Goal: Task Accomplishment & Management: Manage account settings

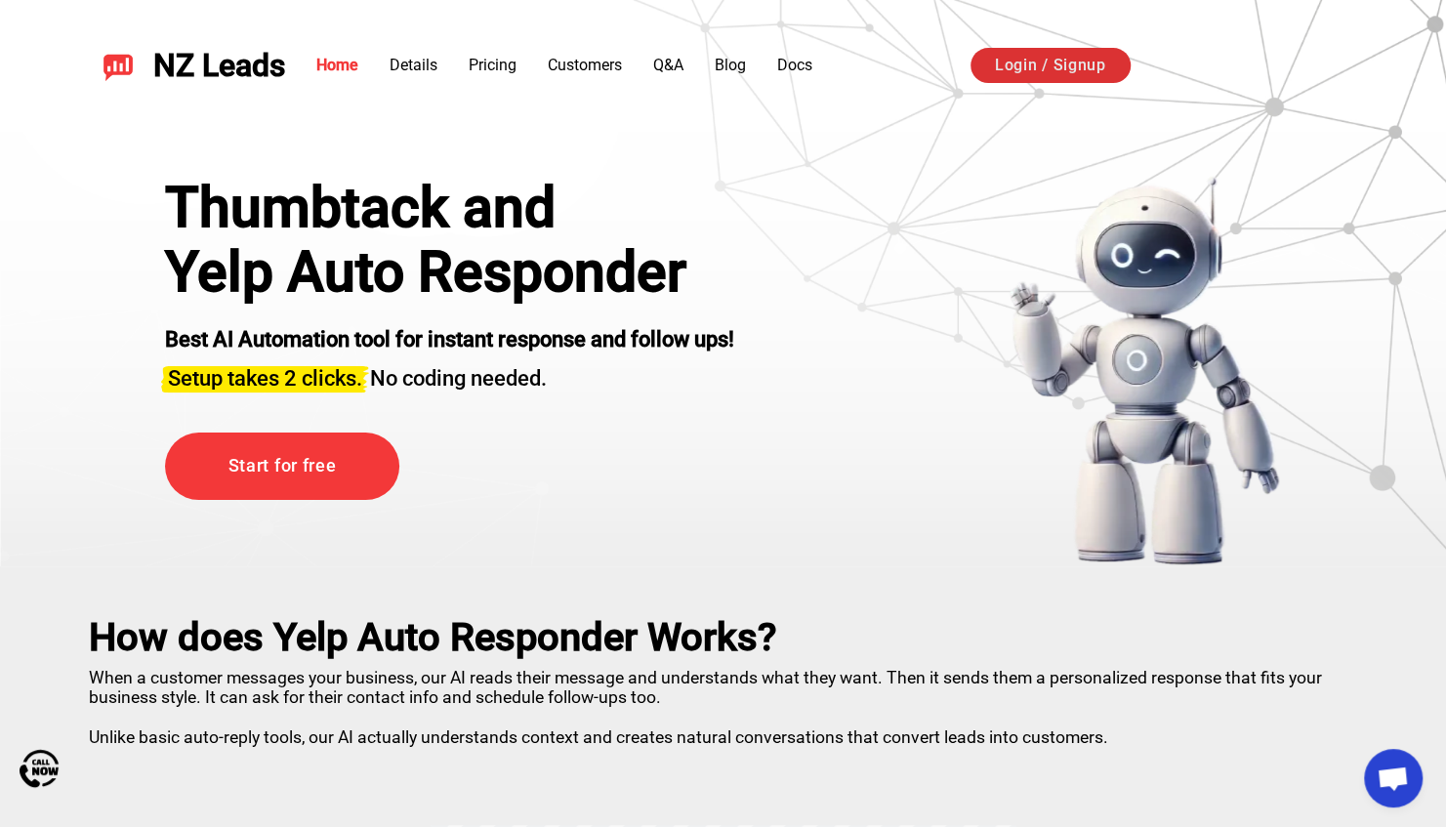
click at [1028, 66] on link "Login / Signup" at bounding box center [1051, 65] width 160 height 35
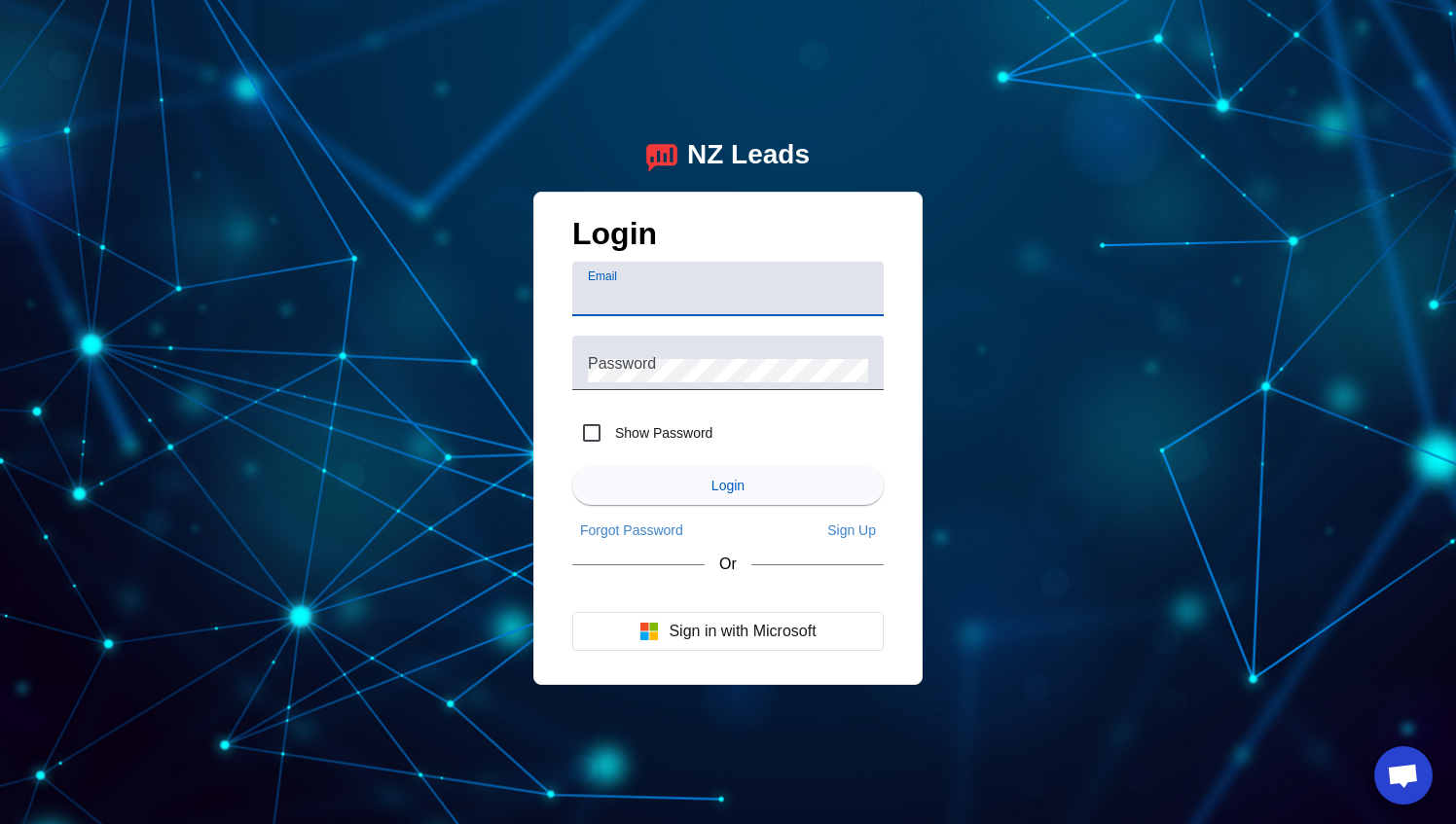
click at [632, 290] on input "Email" at bounding box center [728, 296] width 280 height 23
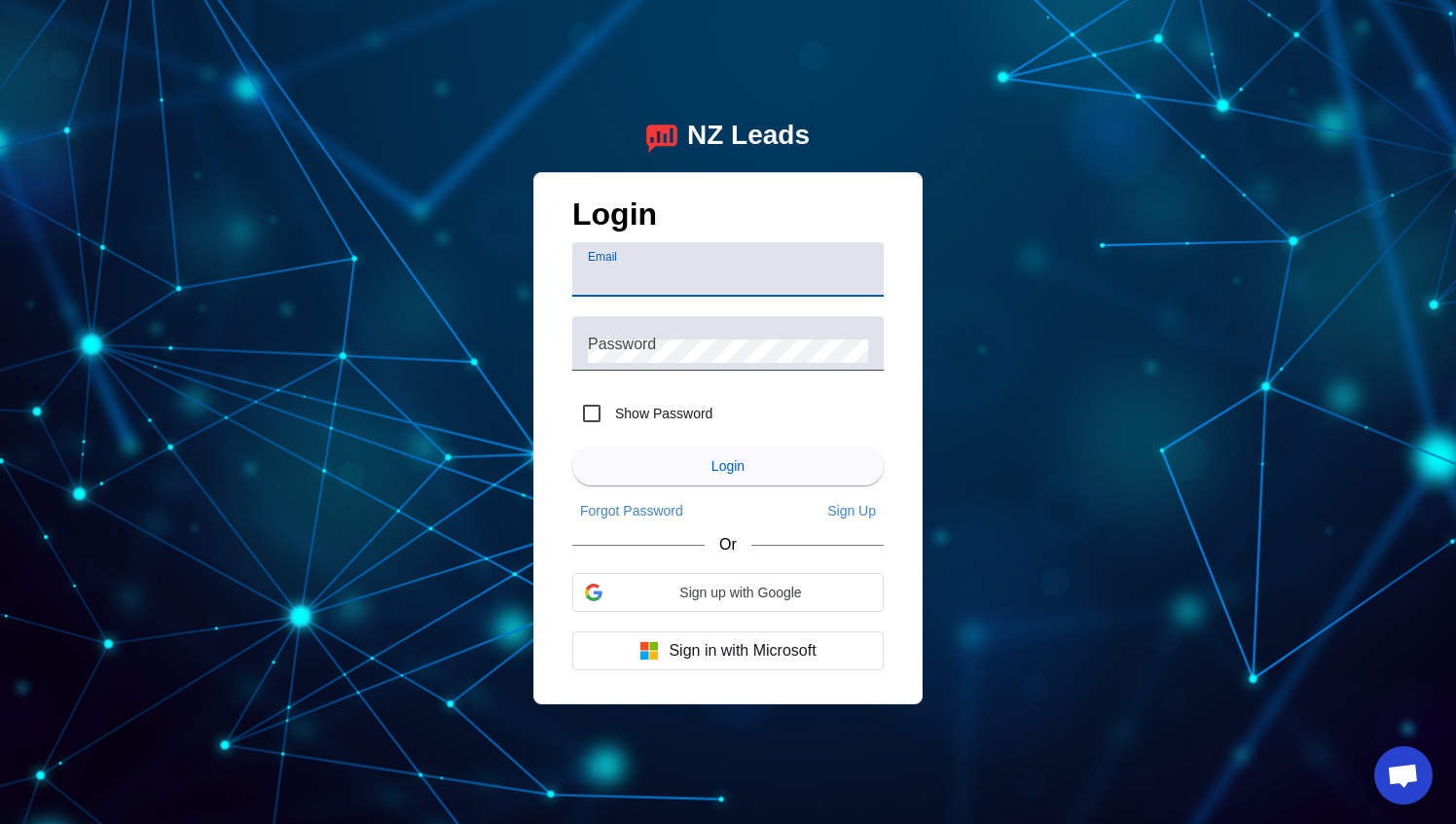
type input "airnizerhvac@yahoo.com"
click at [689, 373] on div at bounding box center [728, 381] width 311 height 20
click at [678, 339] on div "Password" at bounding box center [728, 343] width 280 height 55
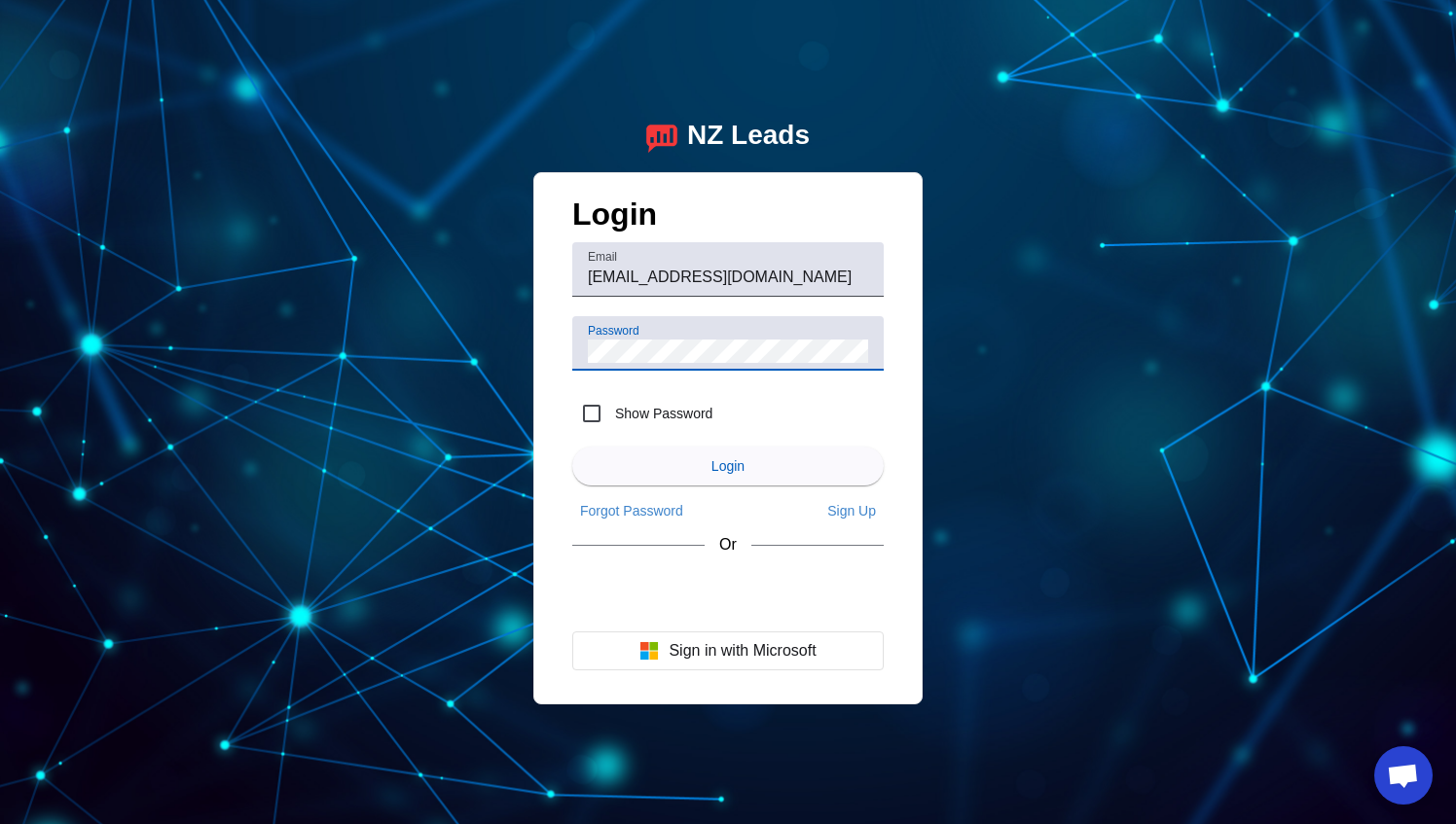
click at [678, 339] on div "Password" at bounding box center [728, 343] width 280 height 55
click at [646, 473] on span "submit" at bounding box center [728, 465] width 311 height 47
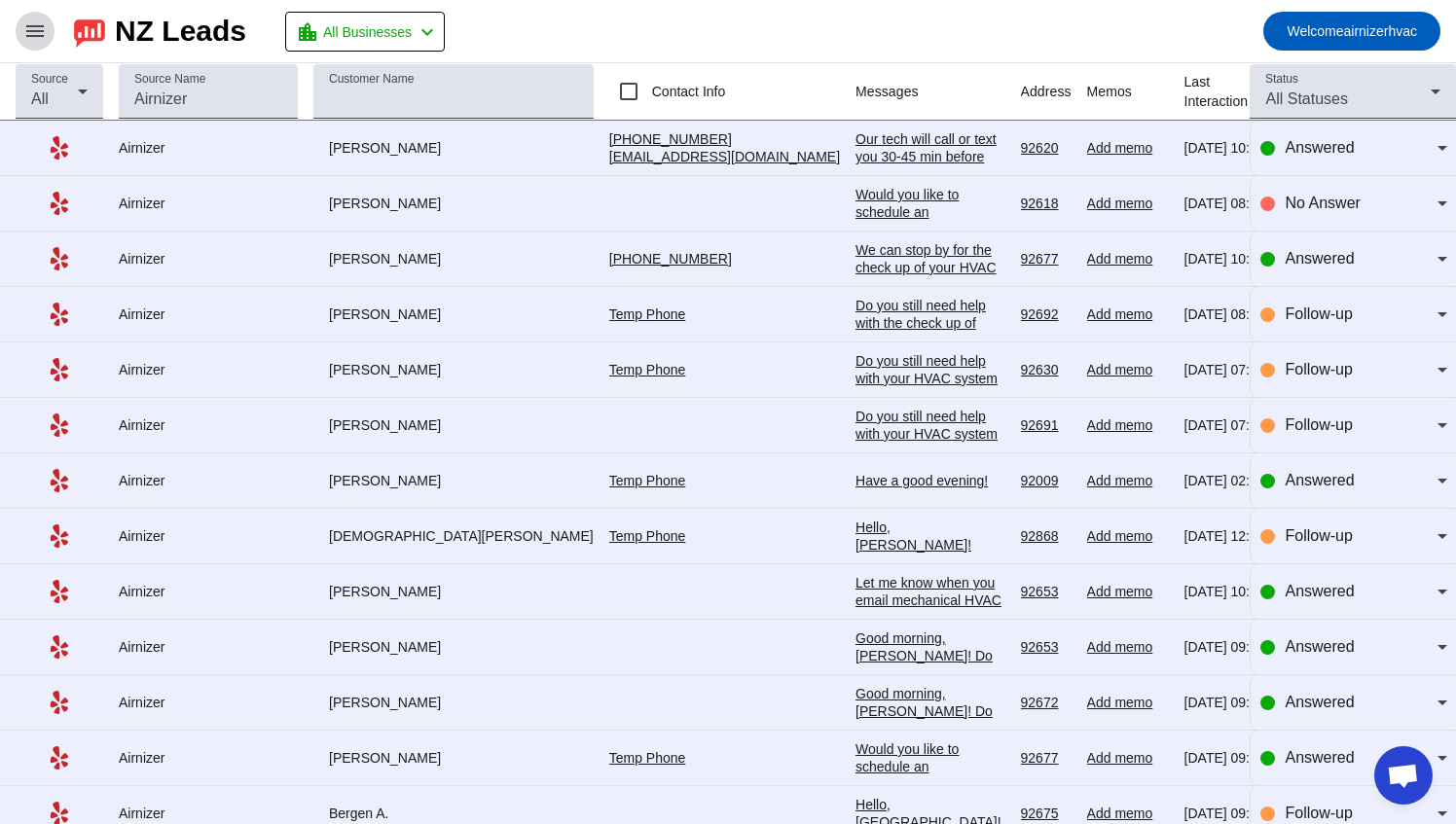
click at [44, 34] on mat-icon "menu" at bounding box center [34, 31] width 23 height 23
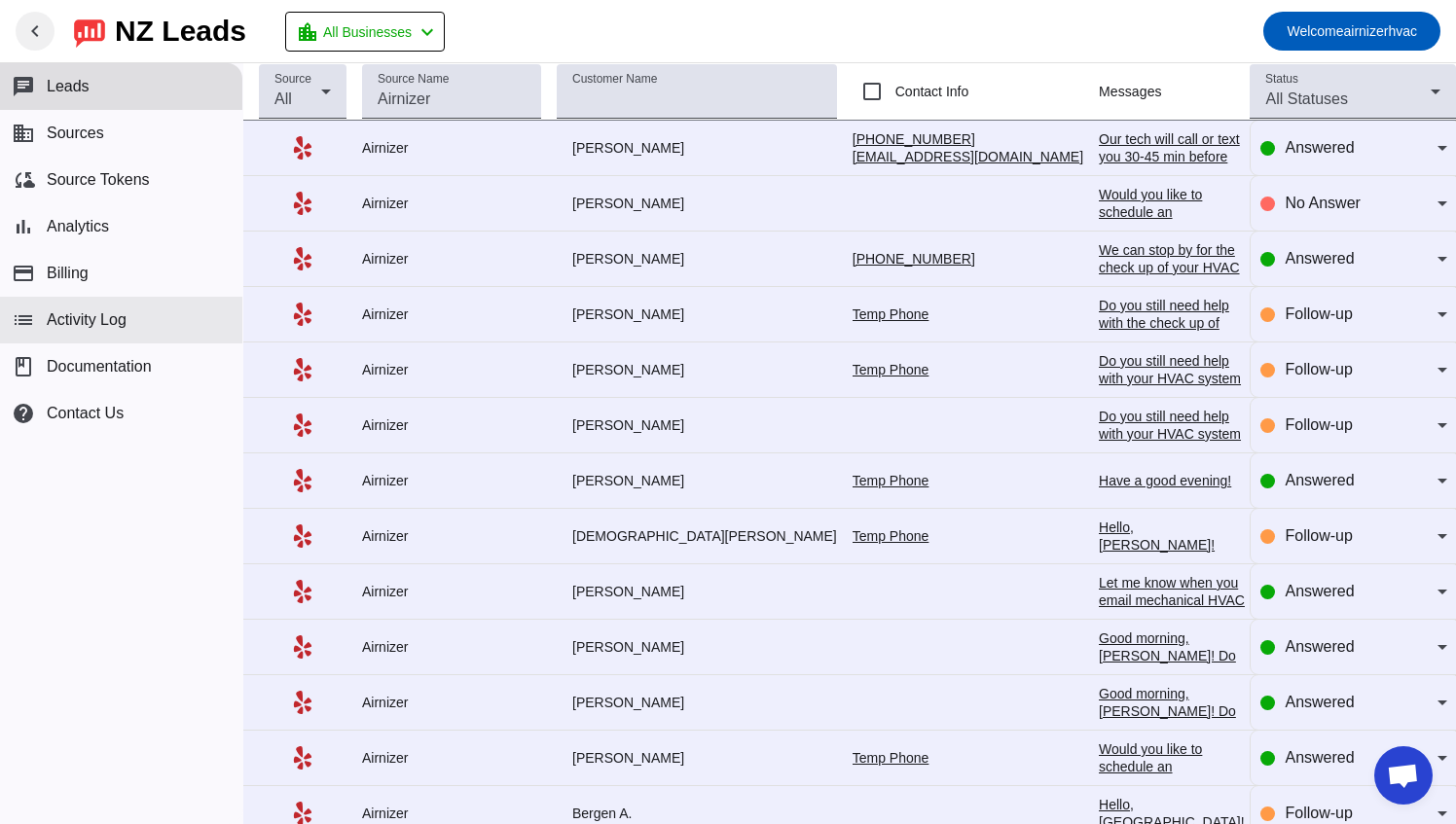
click at [104, 311] on span "Activity Log" at bounding box center [87, 320] width 80 height 18
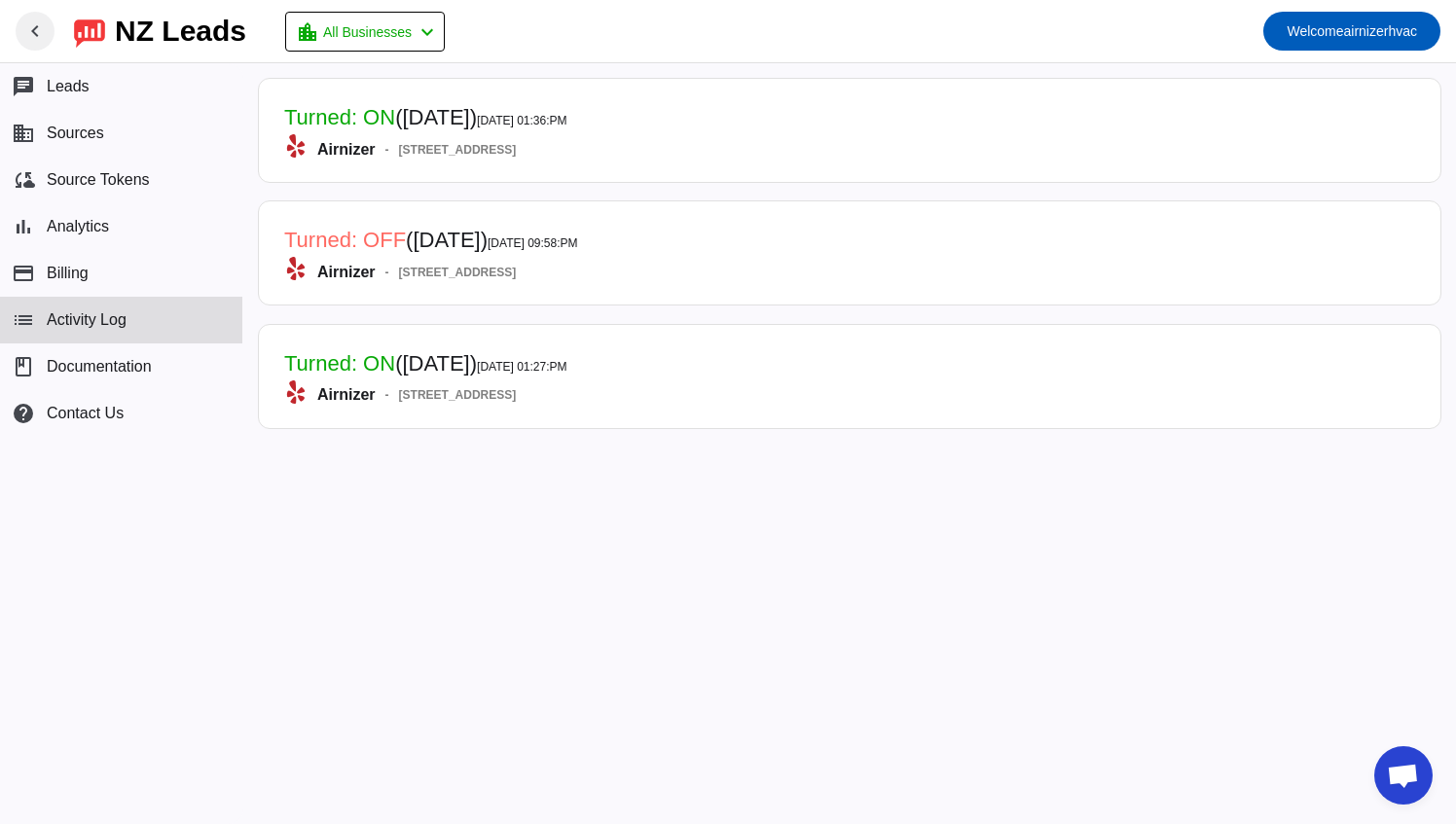
click at [451, 133] on mat-card-title "Turned: ON (1 month ago) 8/11/2025, 01:36:PM" at bounding box center [426, 119] width 283 height 30
click at [89, 90] on span "Leads" at bounding box center [68, 87] width 43 height 18
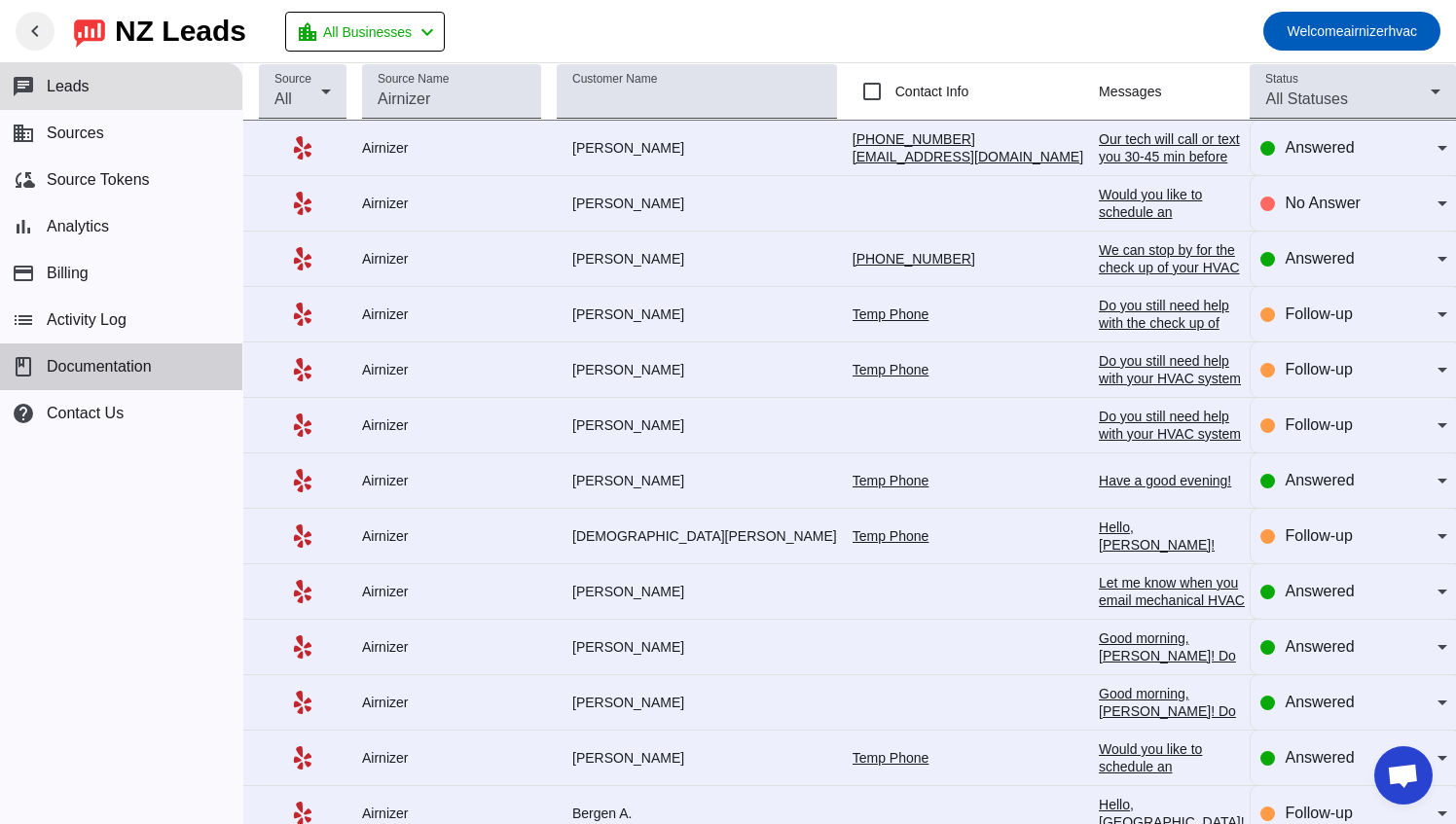
click at [129, 372] on span "Documentation" at bounding box center [99, 367] width 105 height 18
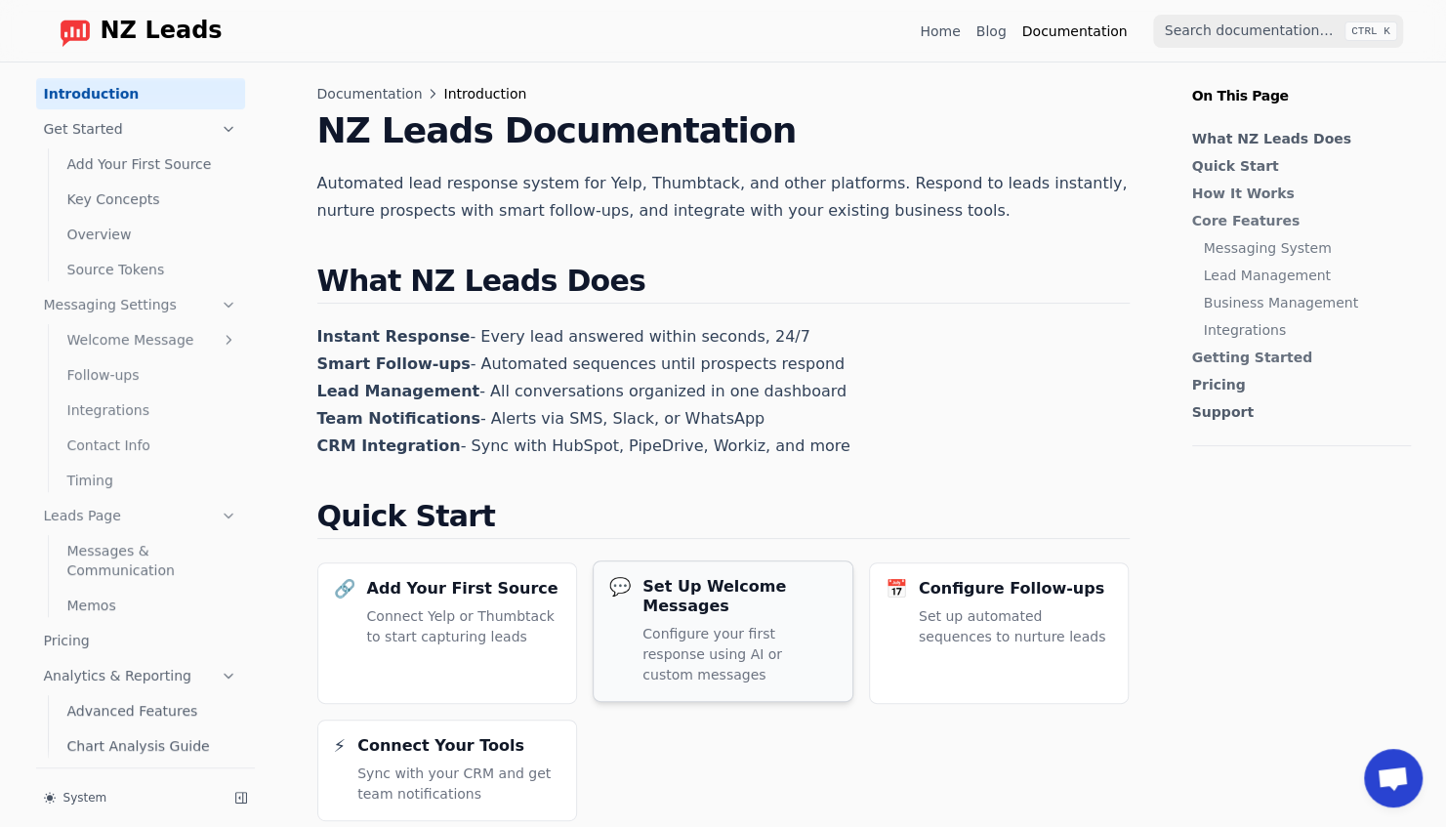
click at [756, 624] on p "Configure your first response using AI or custom messages" at bounding box center [740, 655] width 194 height 62
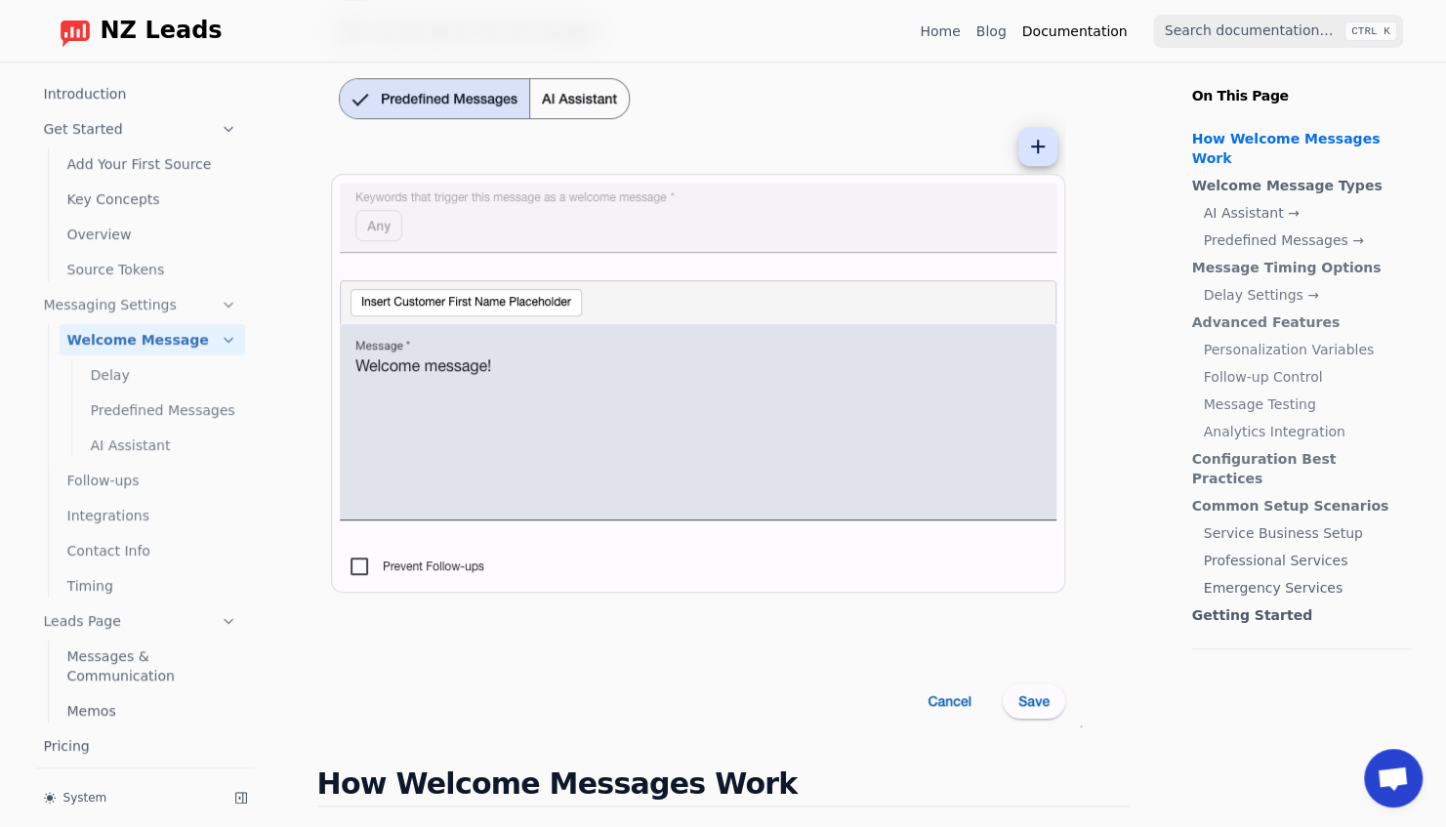
scroll to position [152, 0]
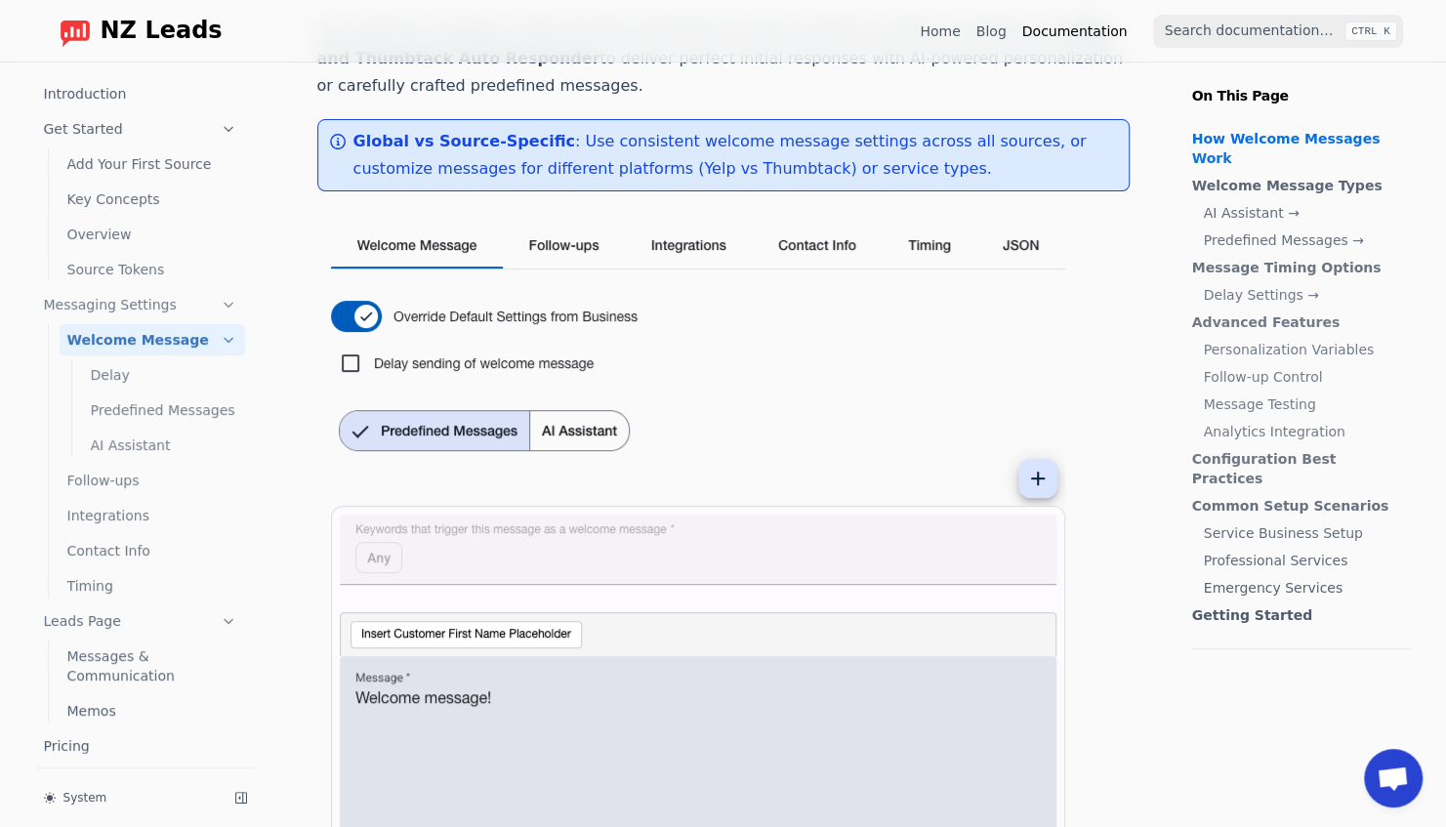
click at [126, 29] on span "NZ Leads" at bounding box center [162, 31] width 122 height 27
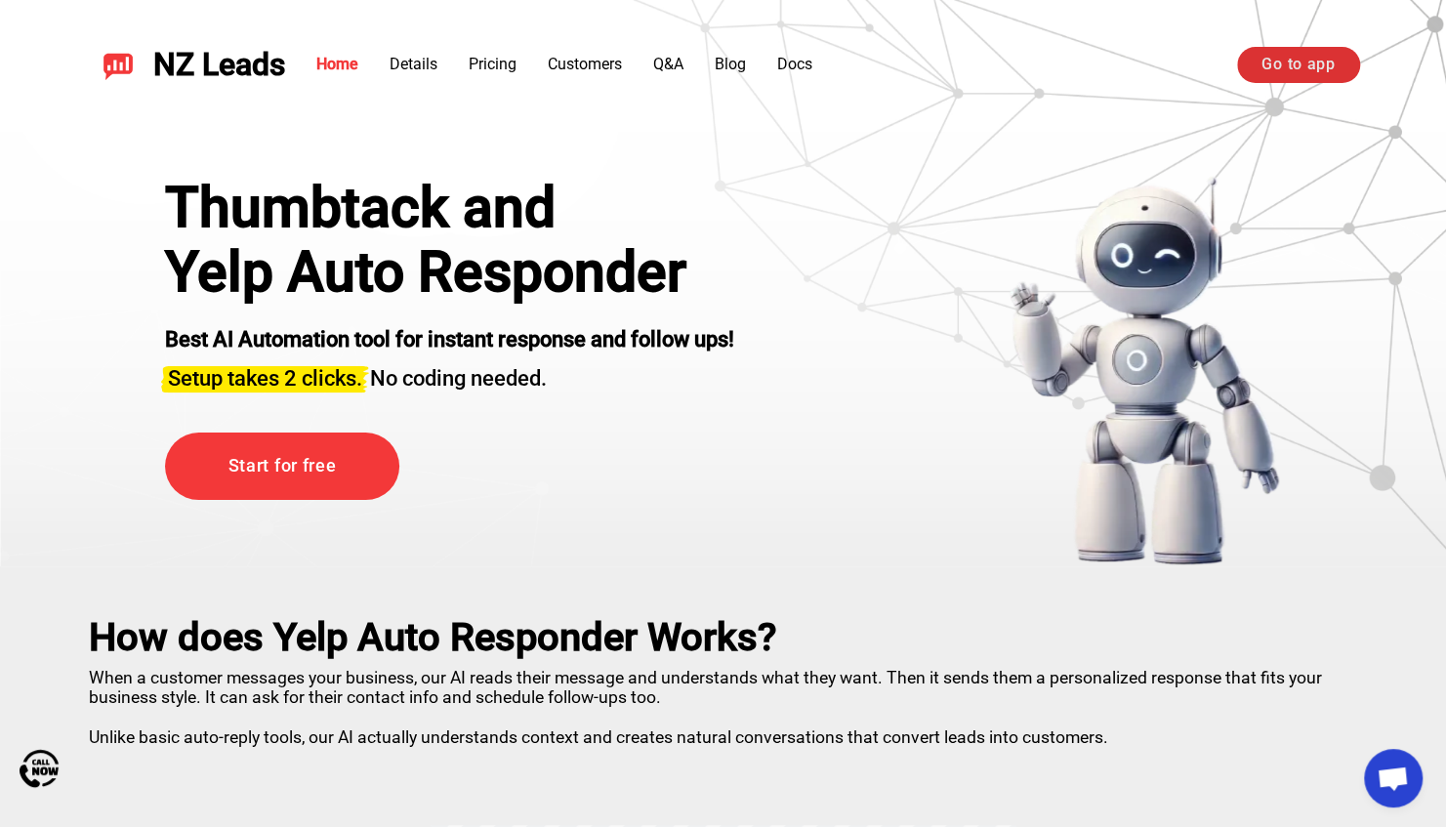
click at [1310, 71] on link "Go to app" at bounding box center [1298, 64] width 122 height 35
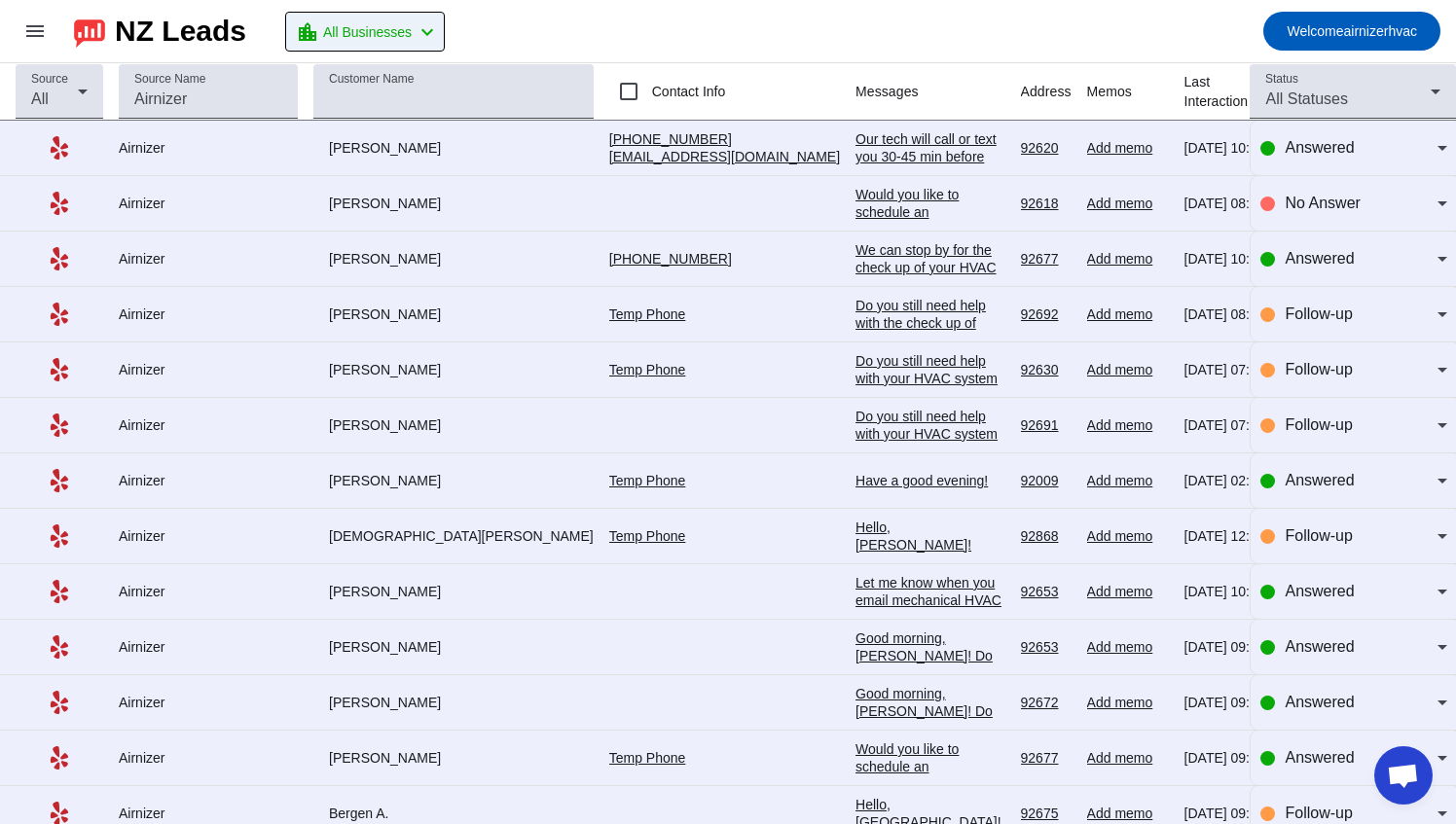
click at [412, 25] on span "All Businesses" at bounding box center [367, 32] width 89 height 27
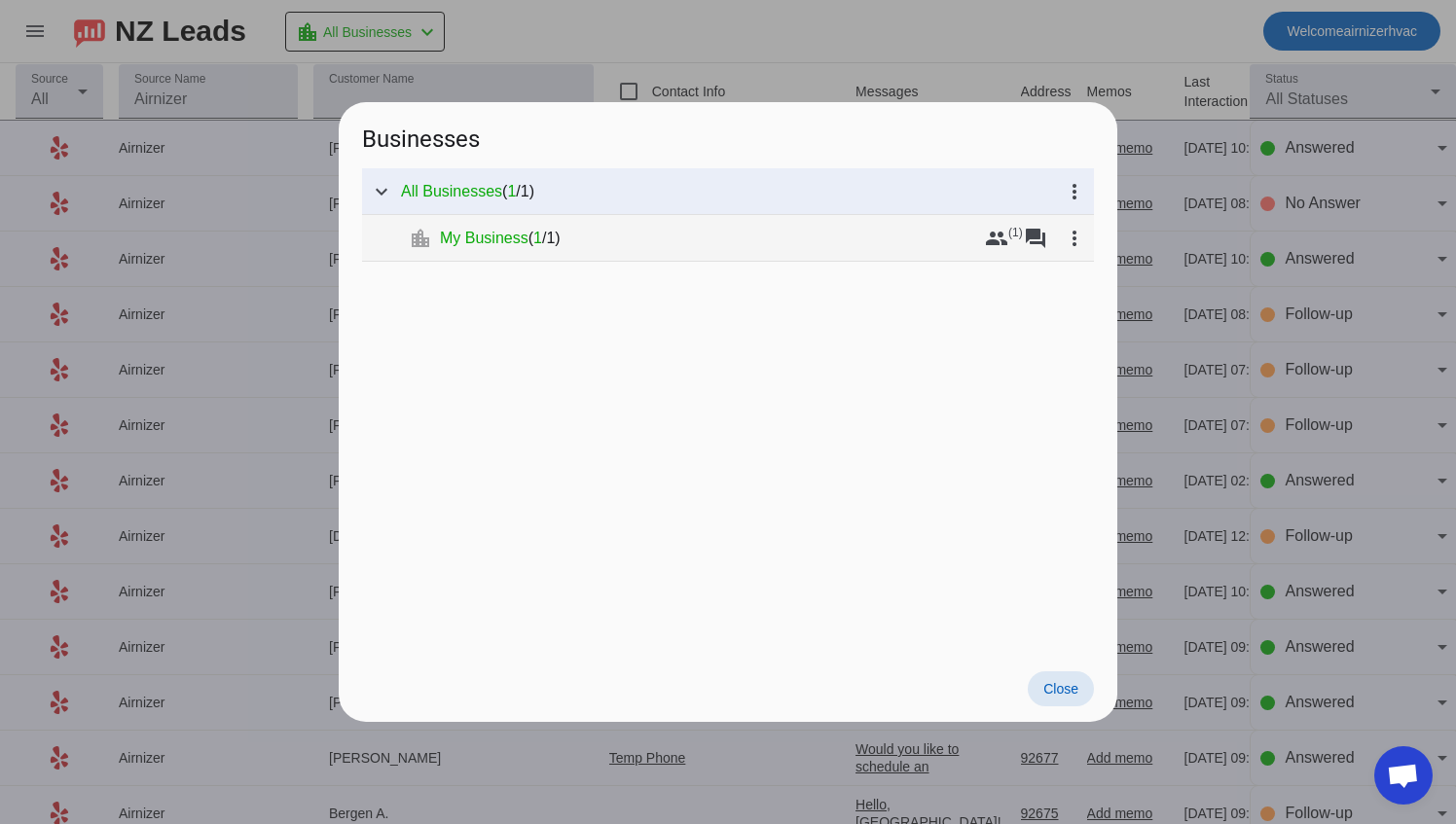
click at [531, 244] on span "(" at bounding box center [530, 238] width 5 height 20
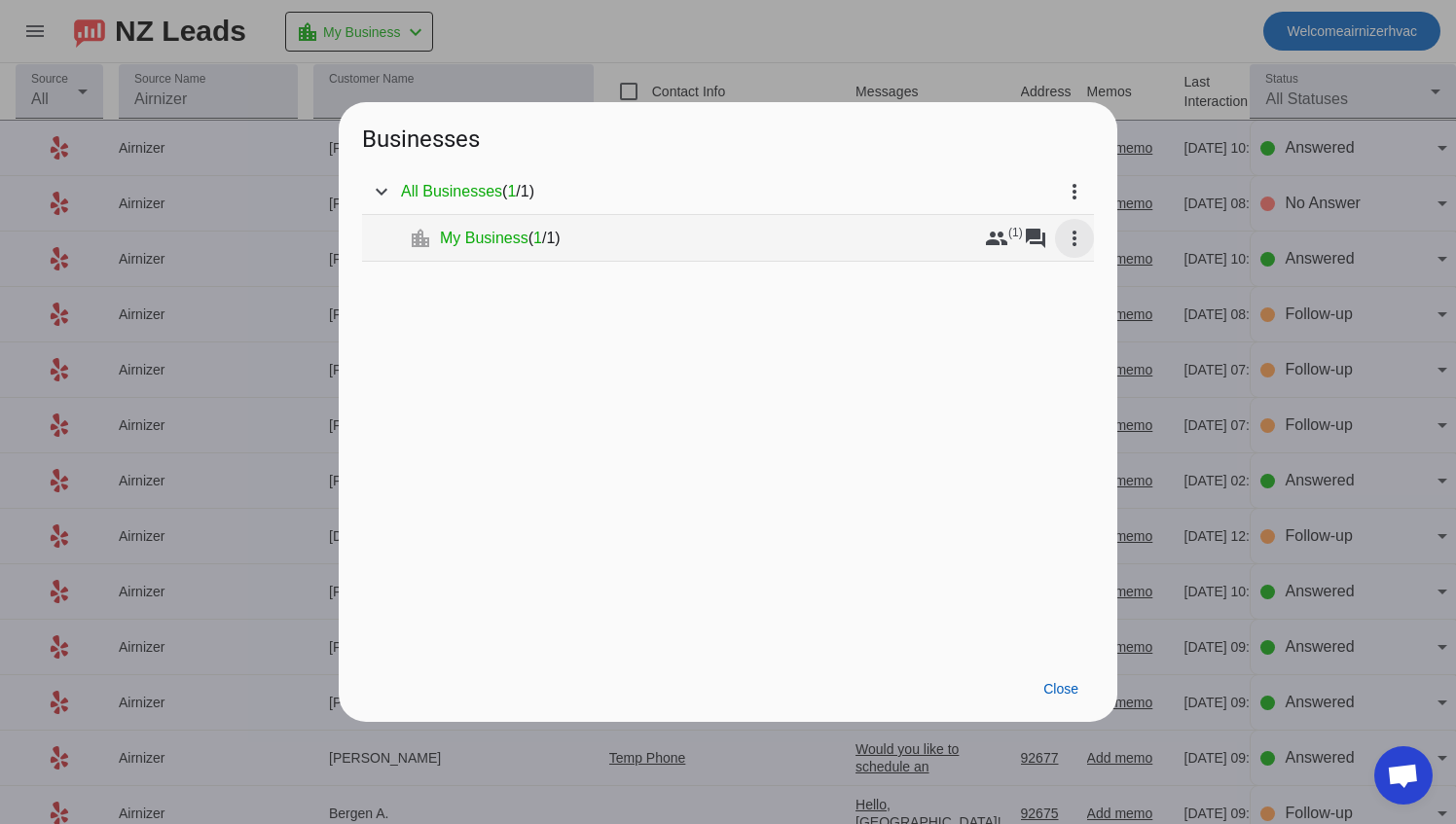
click at [1082, 249] on mat-icon "more_vert" at bounding box center [1073, 238] width 23 height 23
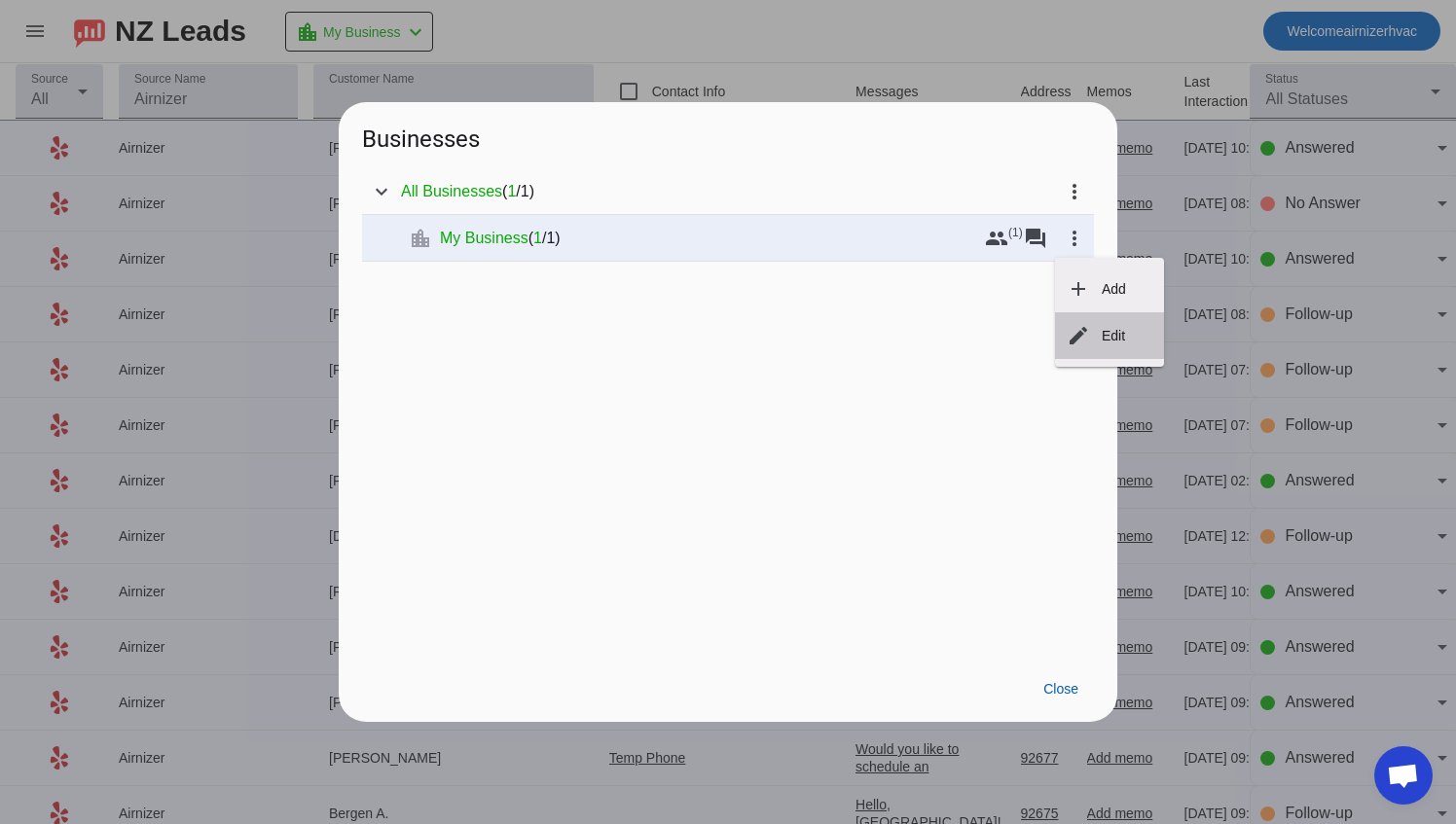
click at [1130, 333] on span "Edit" at bounding box center [1126, 336] width 51 height 20
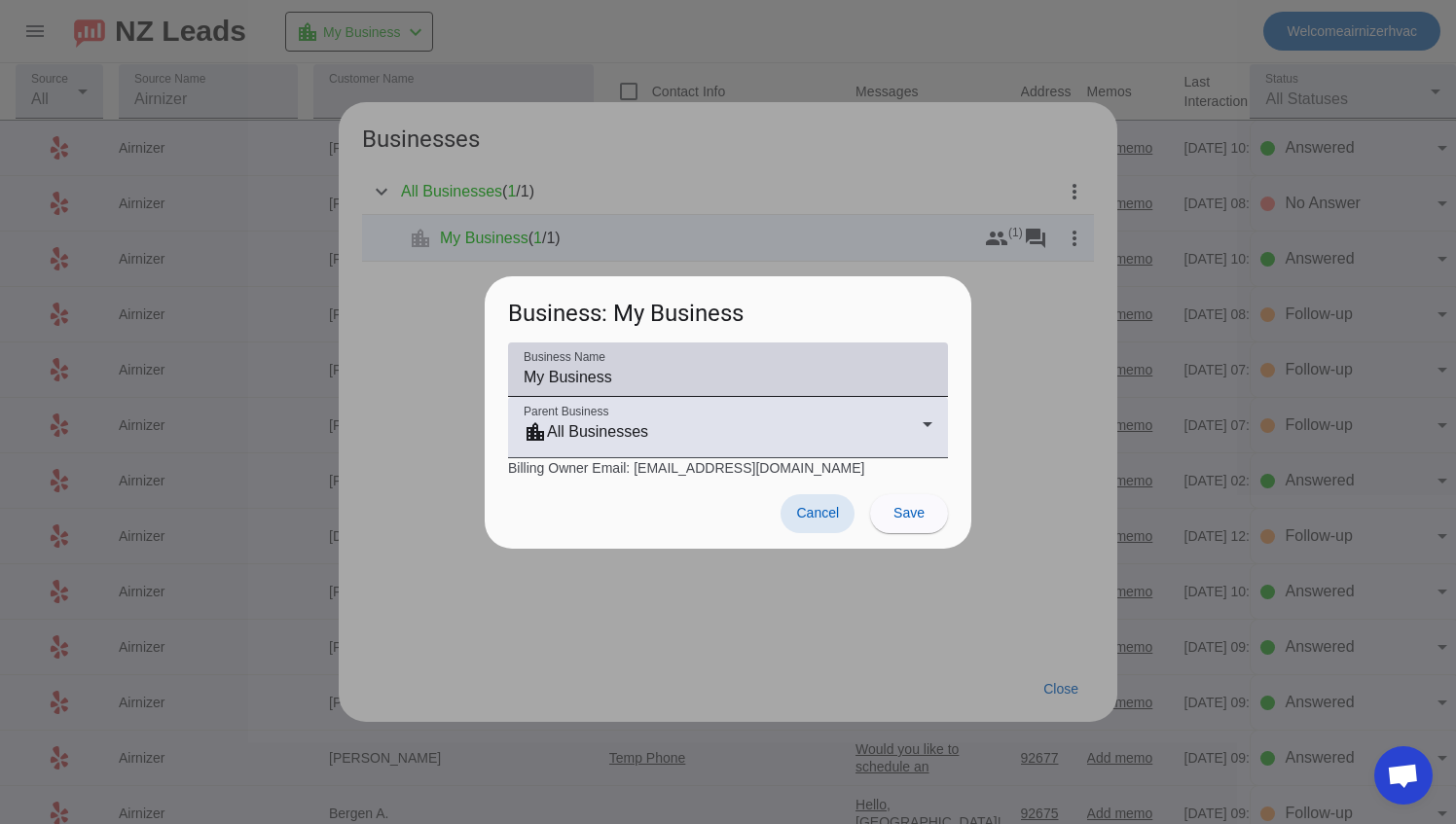
click at [864, 356] on div "Business Name My Business" at bounding box center [728, 370] width 409 height 55
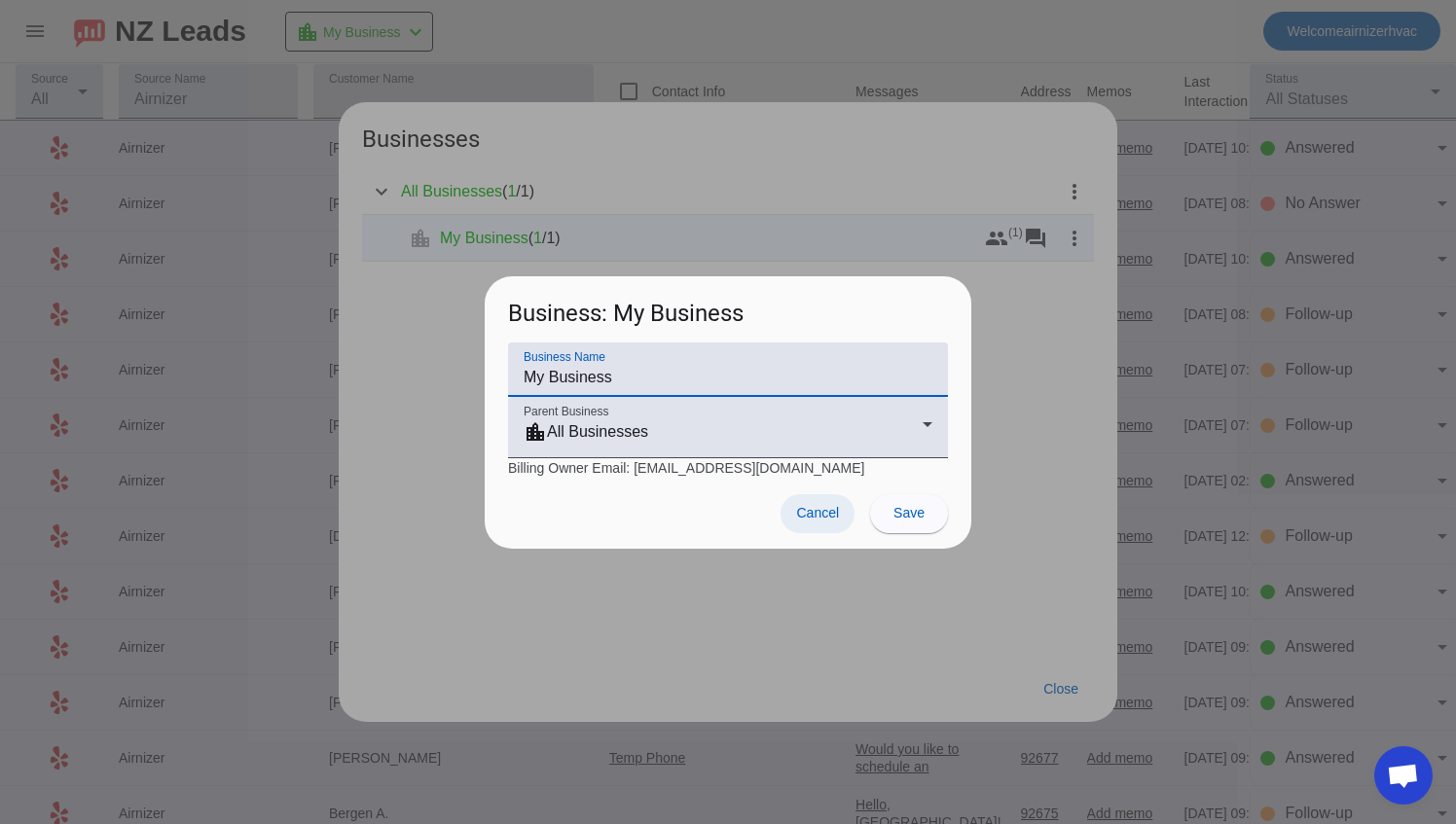
click at [808, 504] on span at bounding box center [817, 513] width 74 height 39
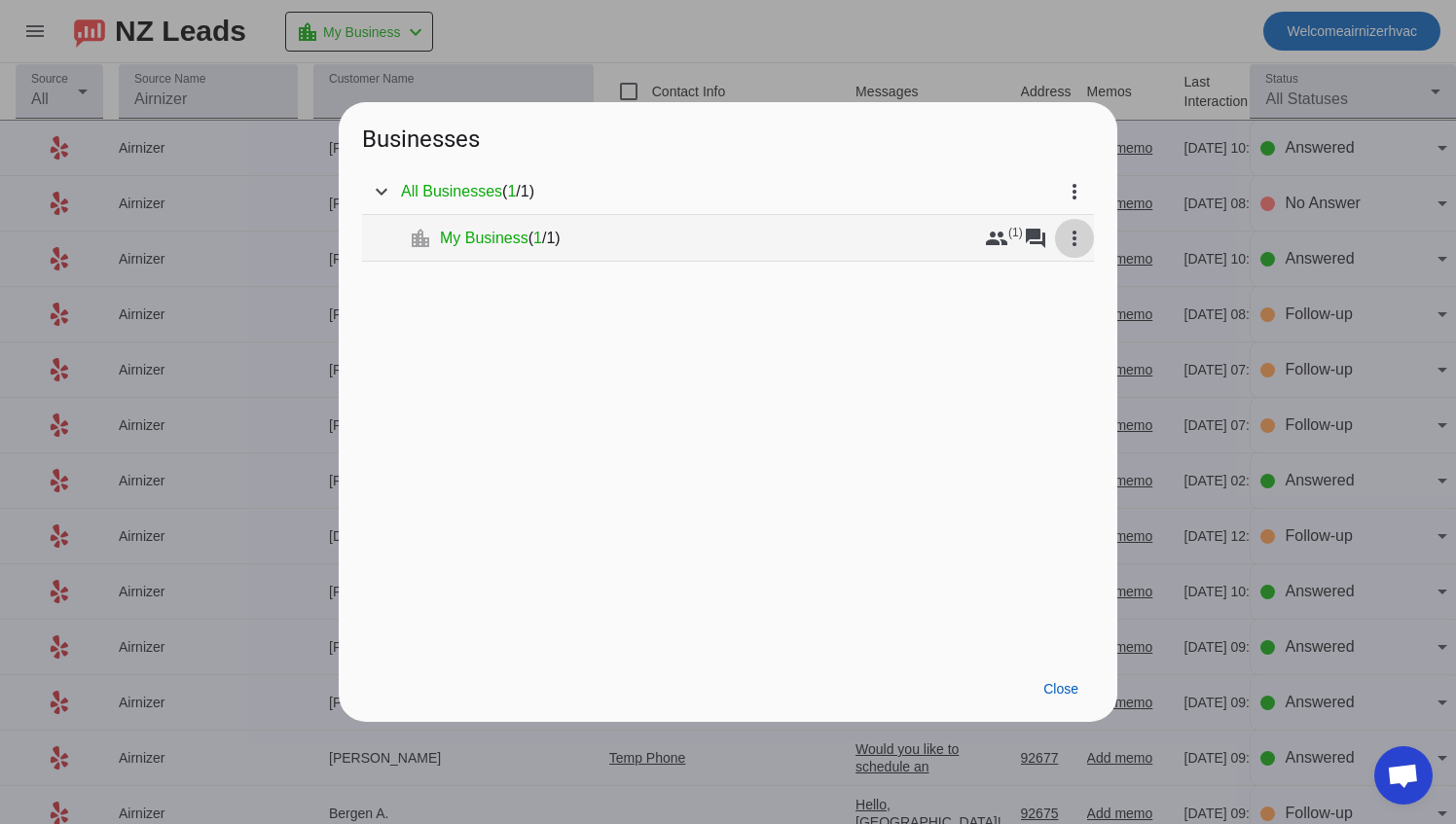
click at [1080, 244] on mat-icon "more_vert" at bounding box center [1073, 238] width 23 height 23
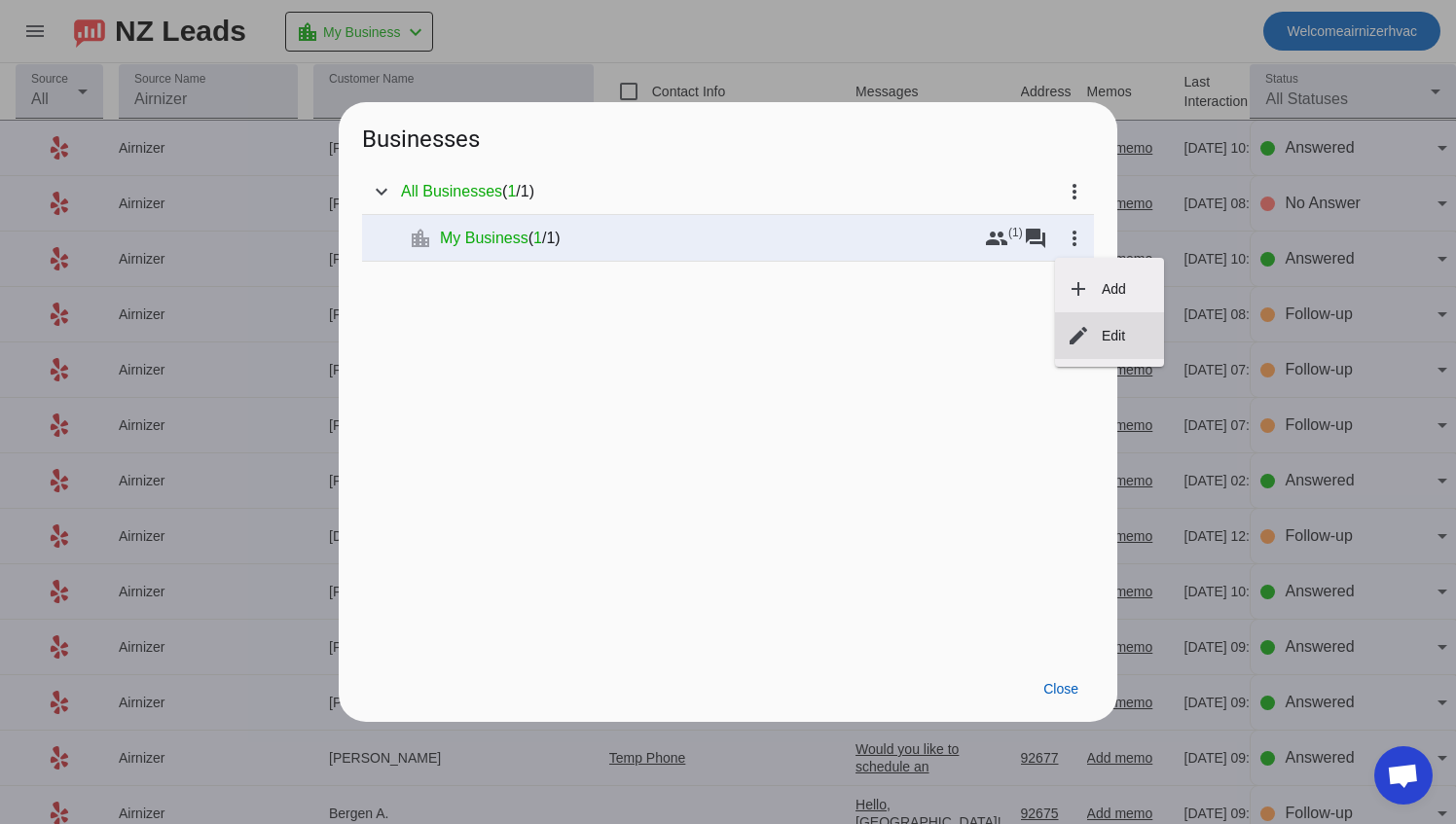
click at [1103, 337] on span "Edit" at bounding box center [1112, 336] width 23 height 16
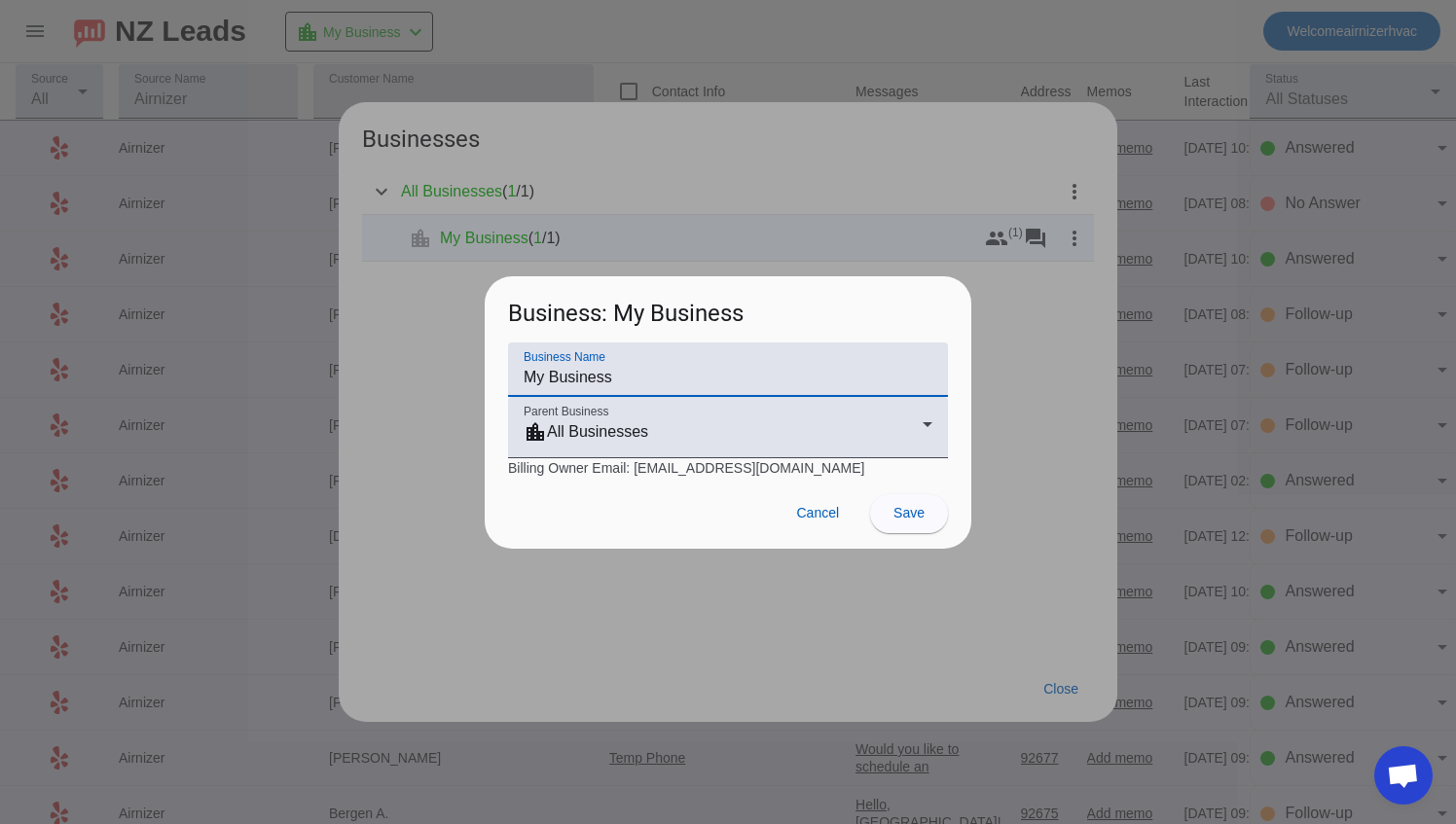
drag, startPoint x: 625, startPoint y: 372, endPoint x: 433, endPoint y: 344, distance: 194.0
click at [433, 344] on div "Businesses expand_more All Businesses ( 1 / 1 ) more_vert expand_more location_…" at bounding box center [728, 412] width 1456 height 824
type input "Airnizer Ca Inc"
click at [925, 518] on span at bounding box center [909, 513] width 78 height 47
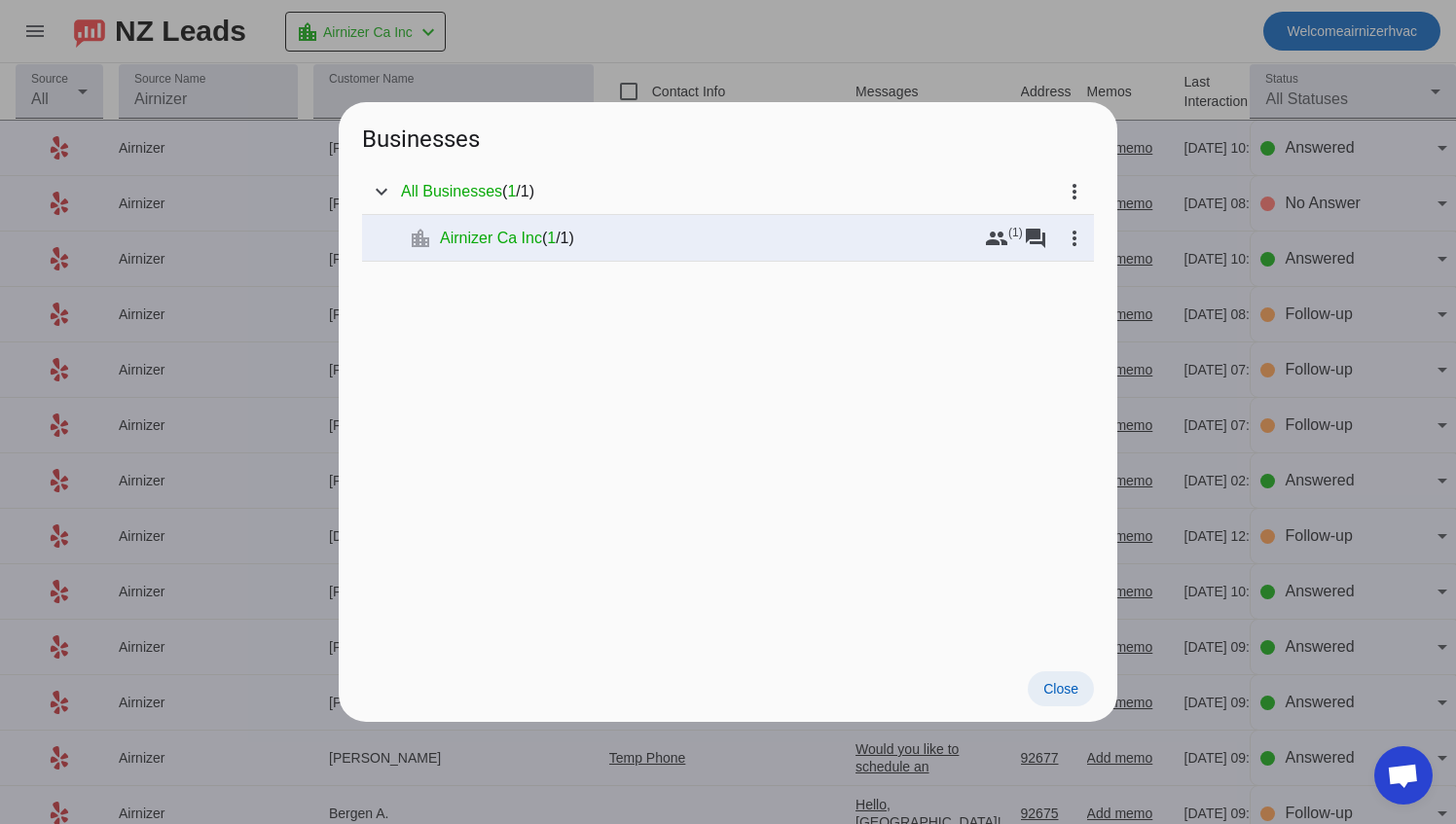
click at [1076, 687] on span "Close" at bounding box center [1060, 689] width 35 height 16
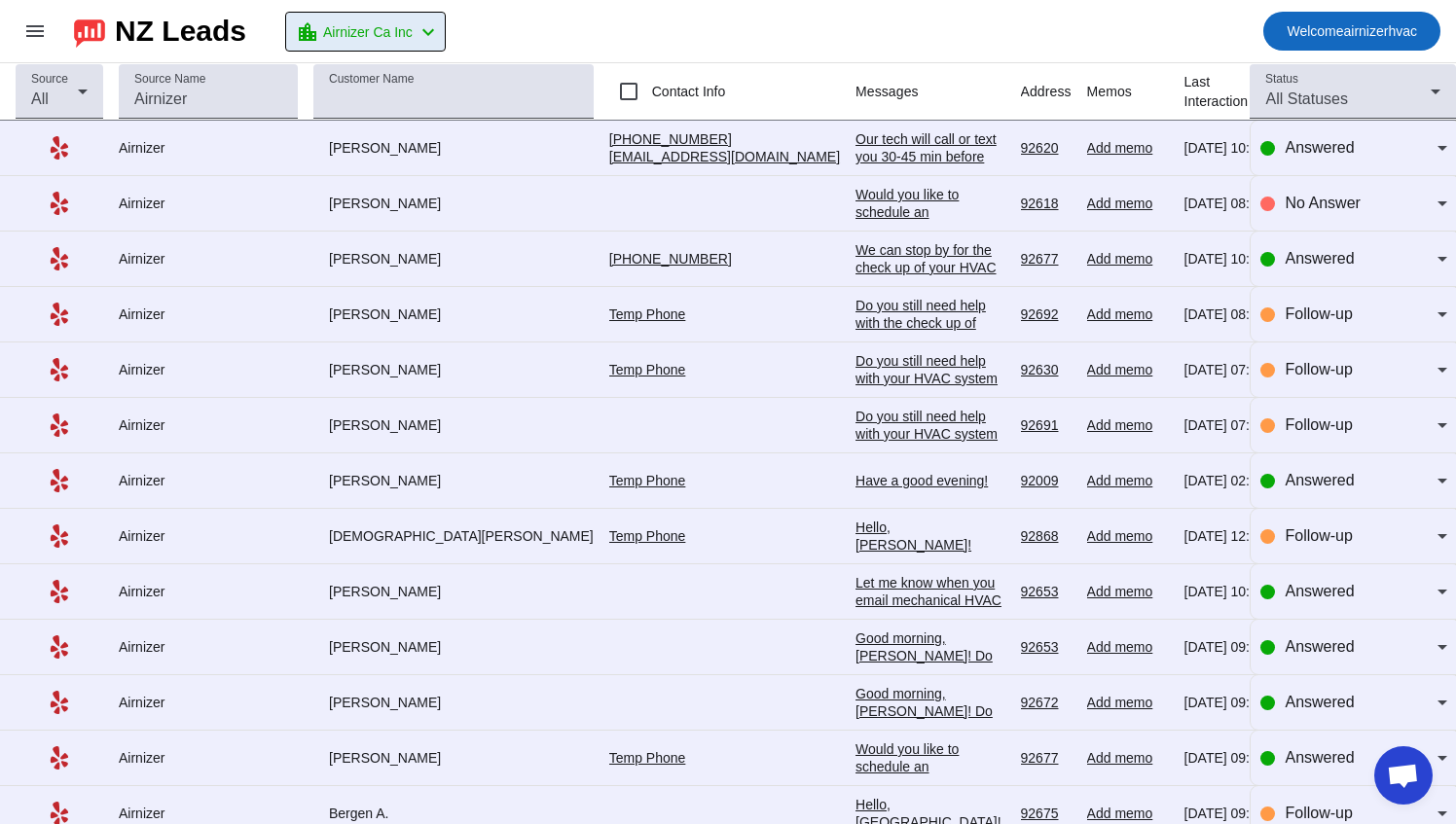
click at [1408, 32] on span "Welcome airnizerhvac" at bounding box center [1351, 31] width 131 height 27
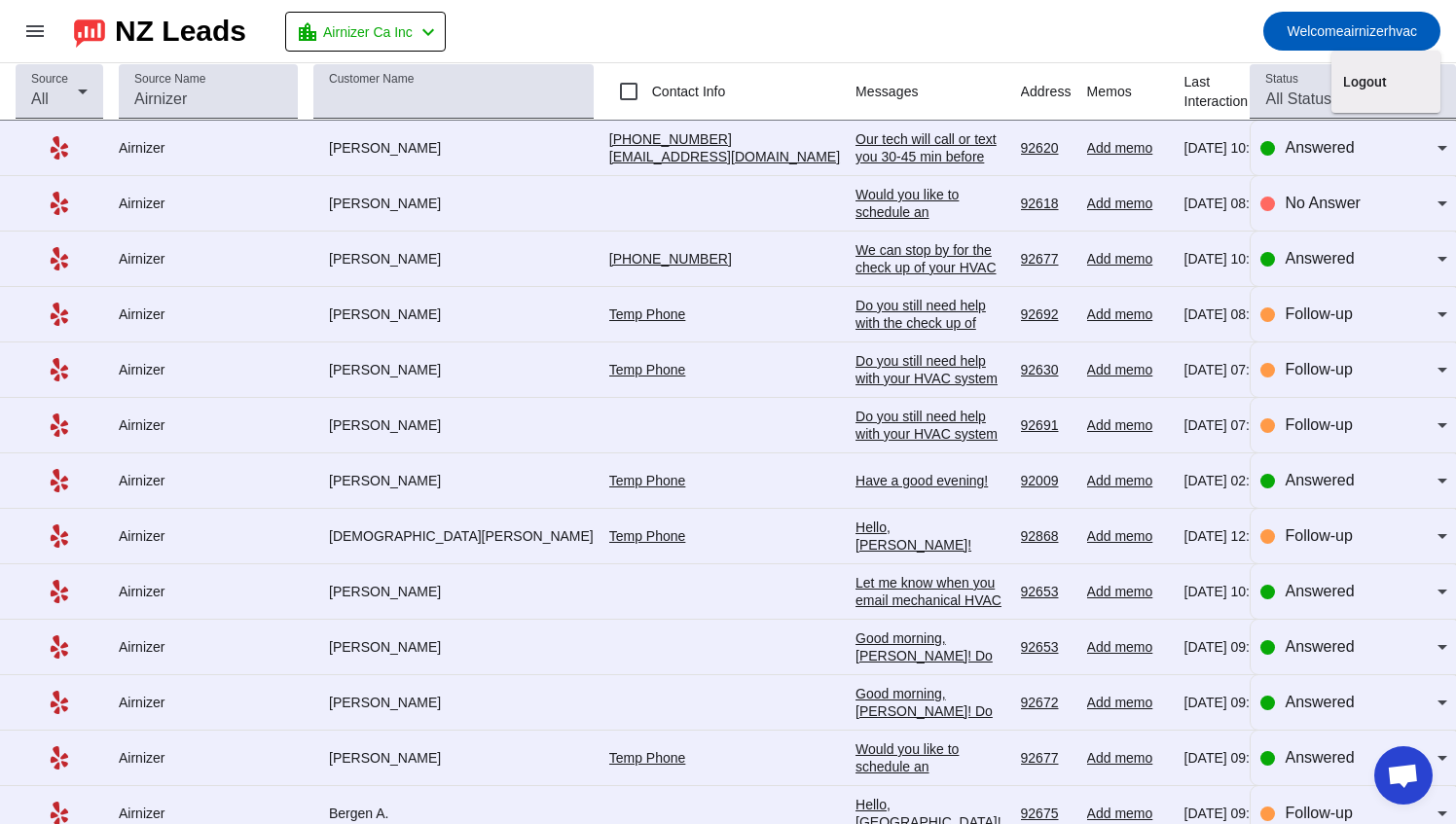
click at [1348, 172] on div at bounding box center [728, 412] width 1456 height 824
click at [35, 45] on span at bounding box center [35, 31] width 47 height 47
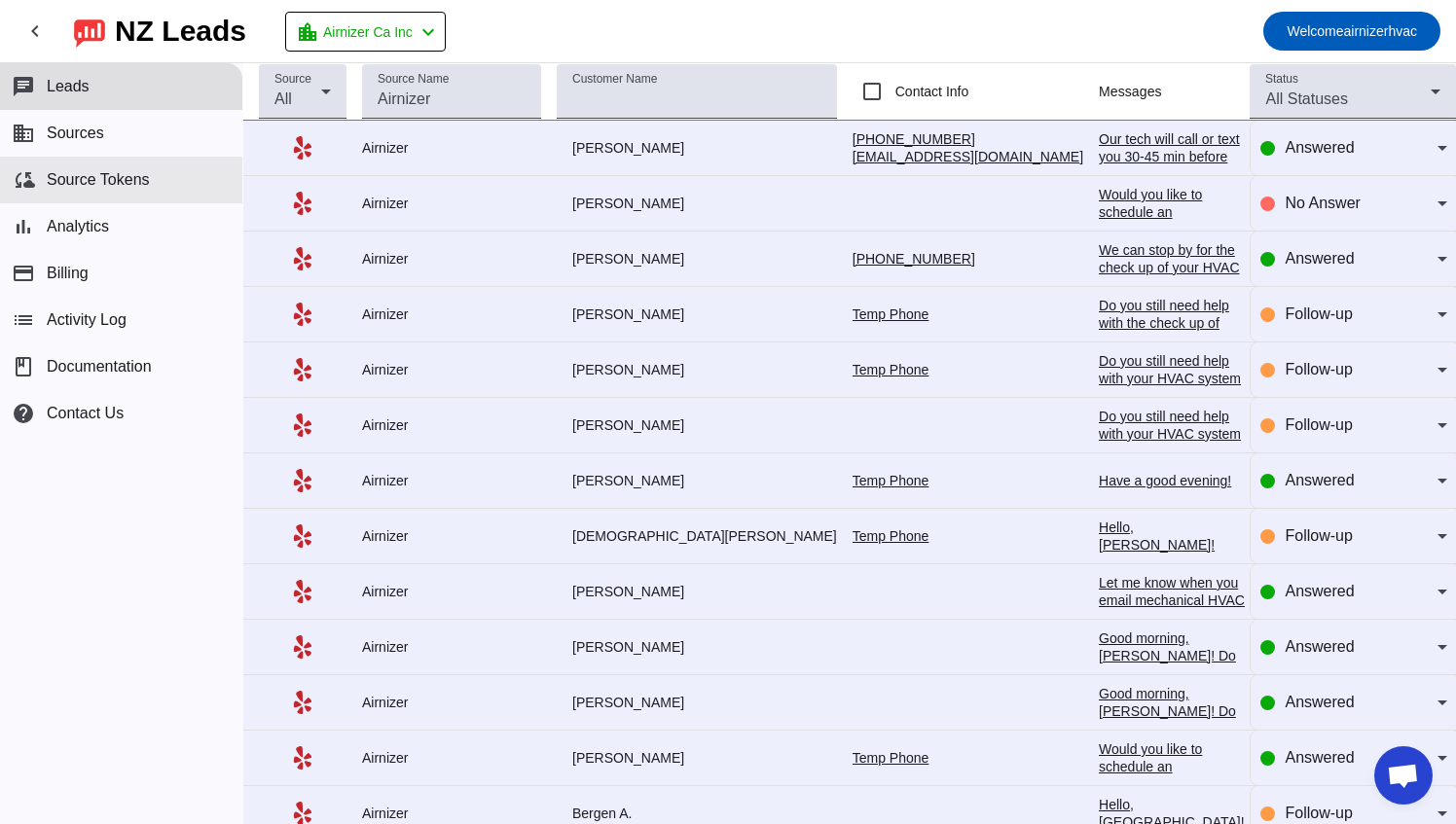
click at [83, 183] on span "Source Tokens" at bounding box center [99, 180] width 104 height 18
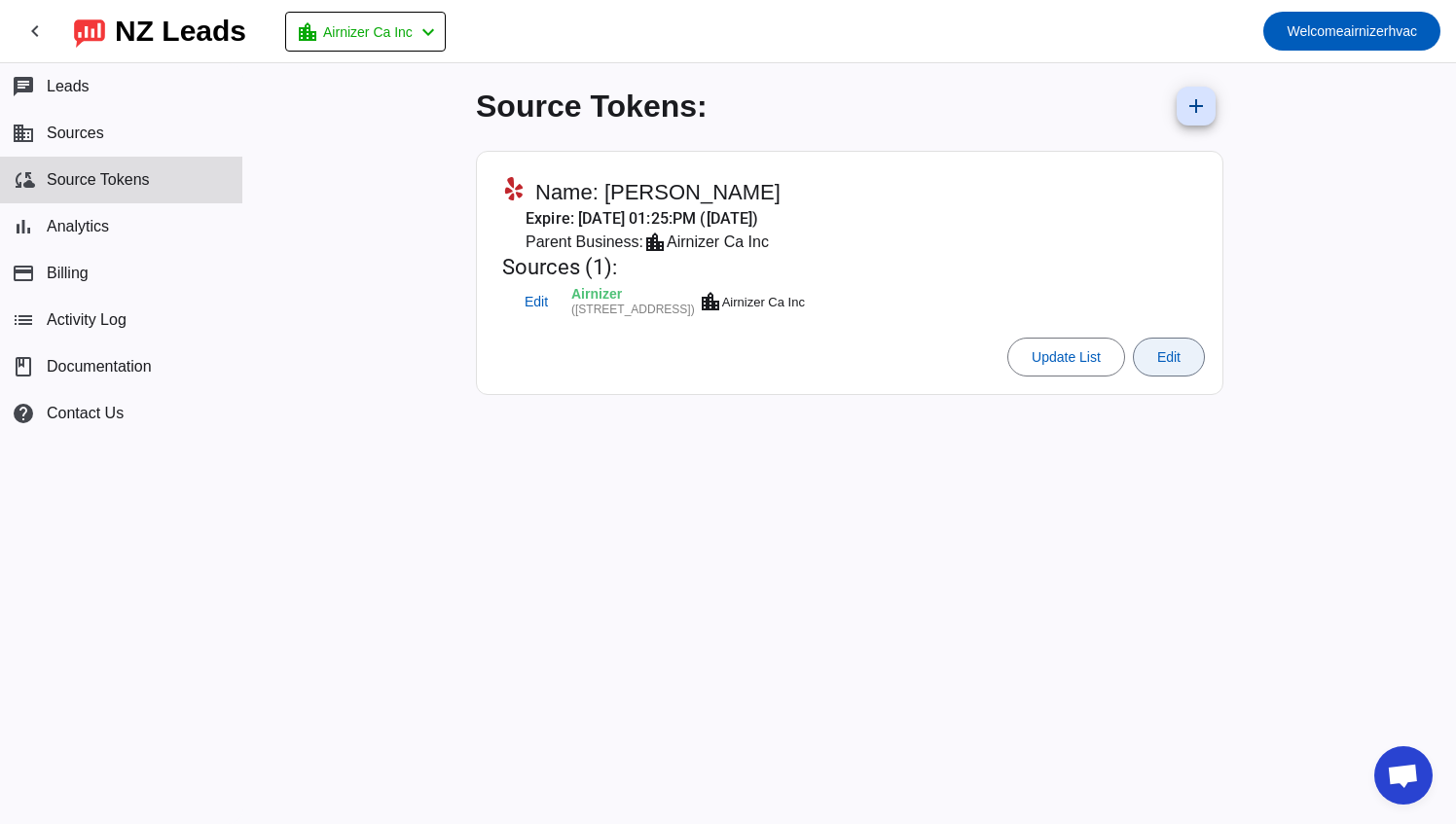
click at [1181, 360] on span "Edit" at bounding box center [1168, 358] width 23 height 16
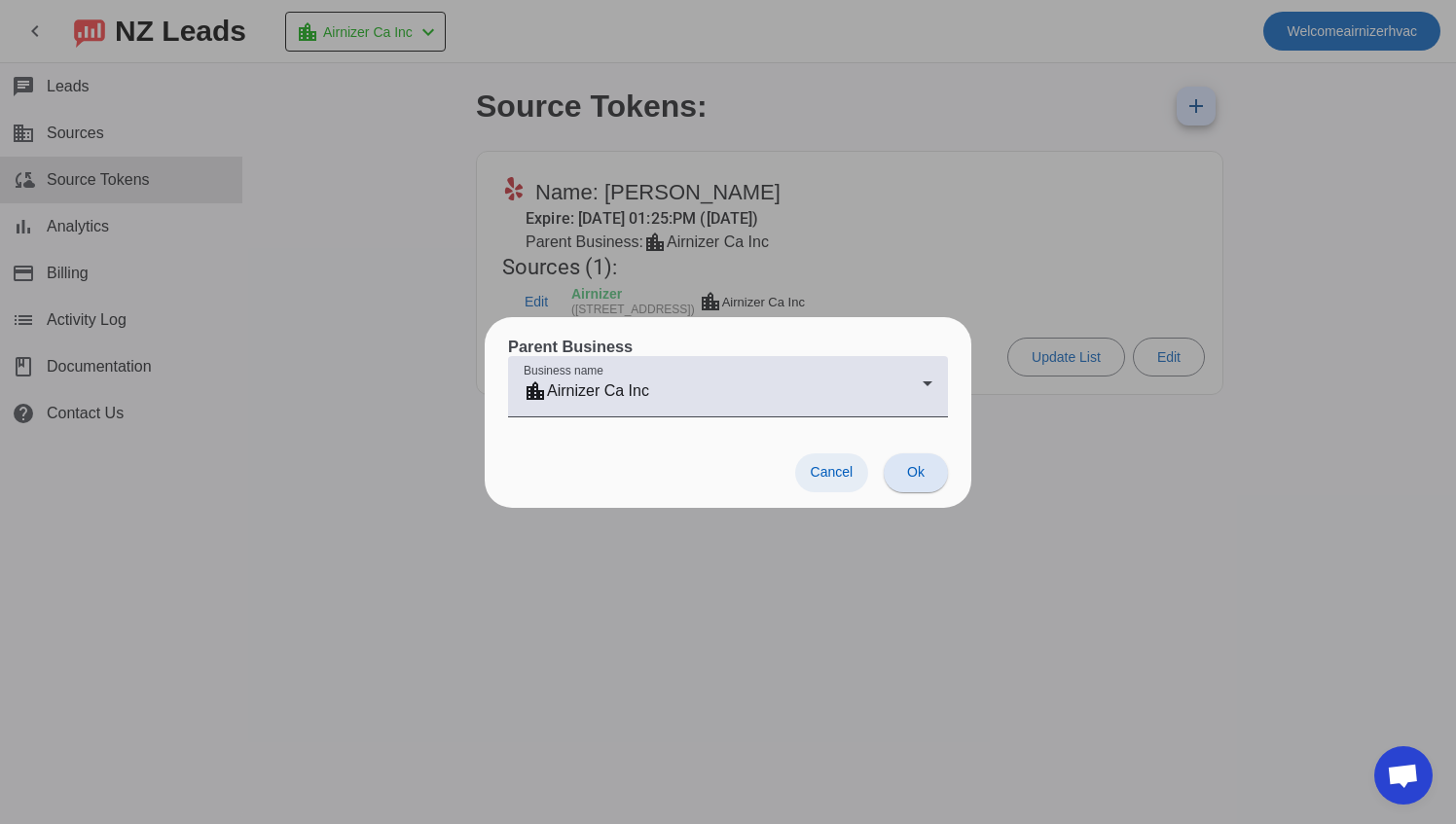
click at [832, 476] on span "Cancel" at bounding box center [831, 472] width 43 height 16
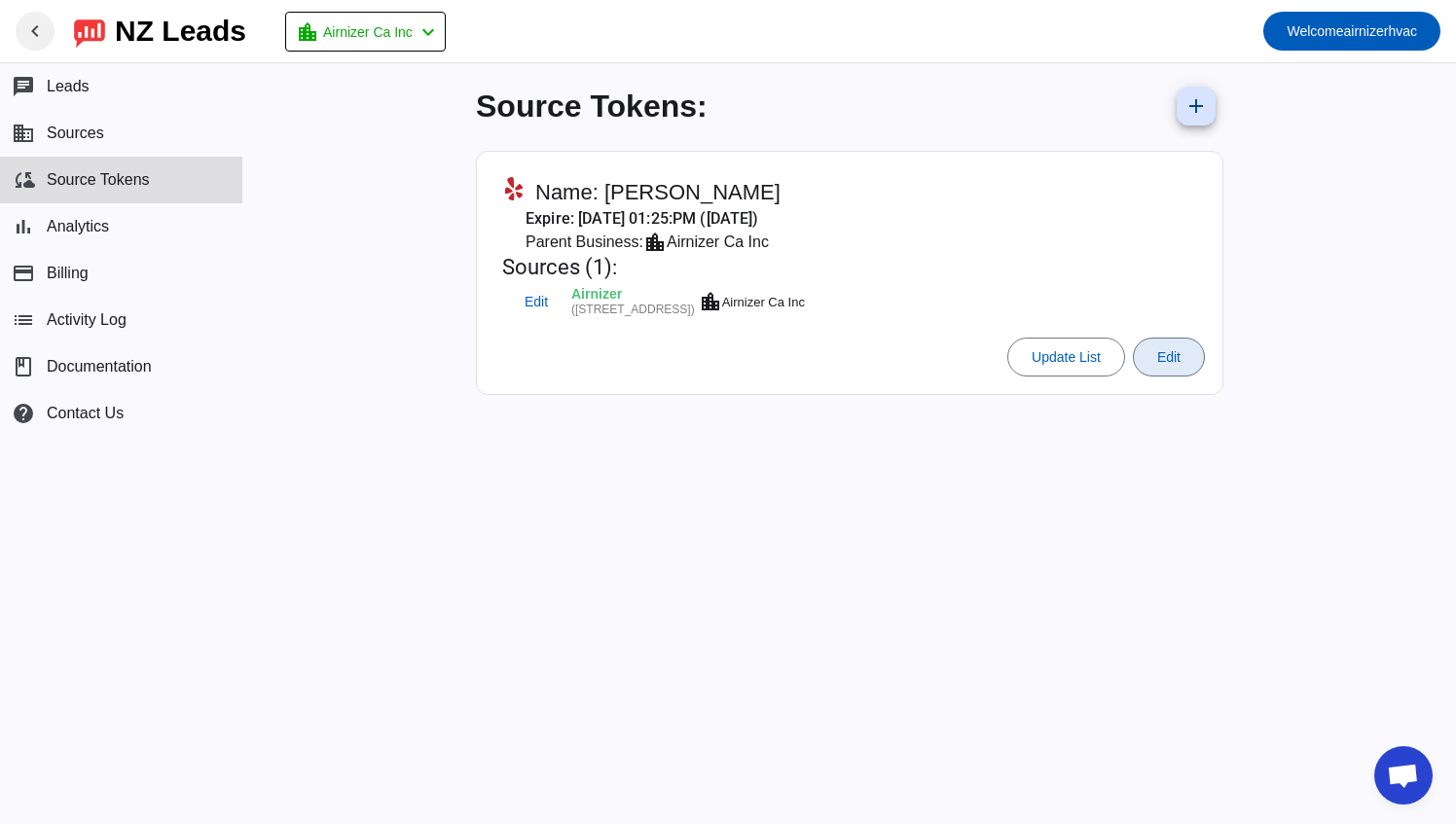
click at [26, 25] on mat-icon "chevron_left" at bounding box center [34, 31] width 23 height 23
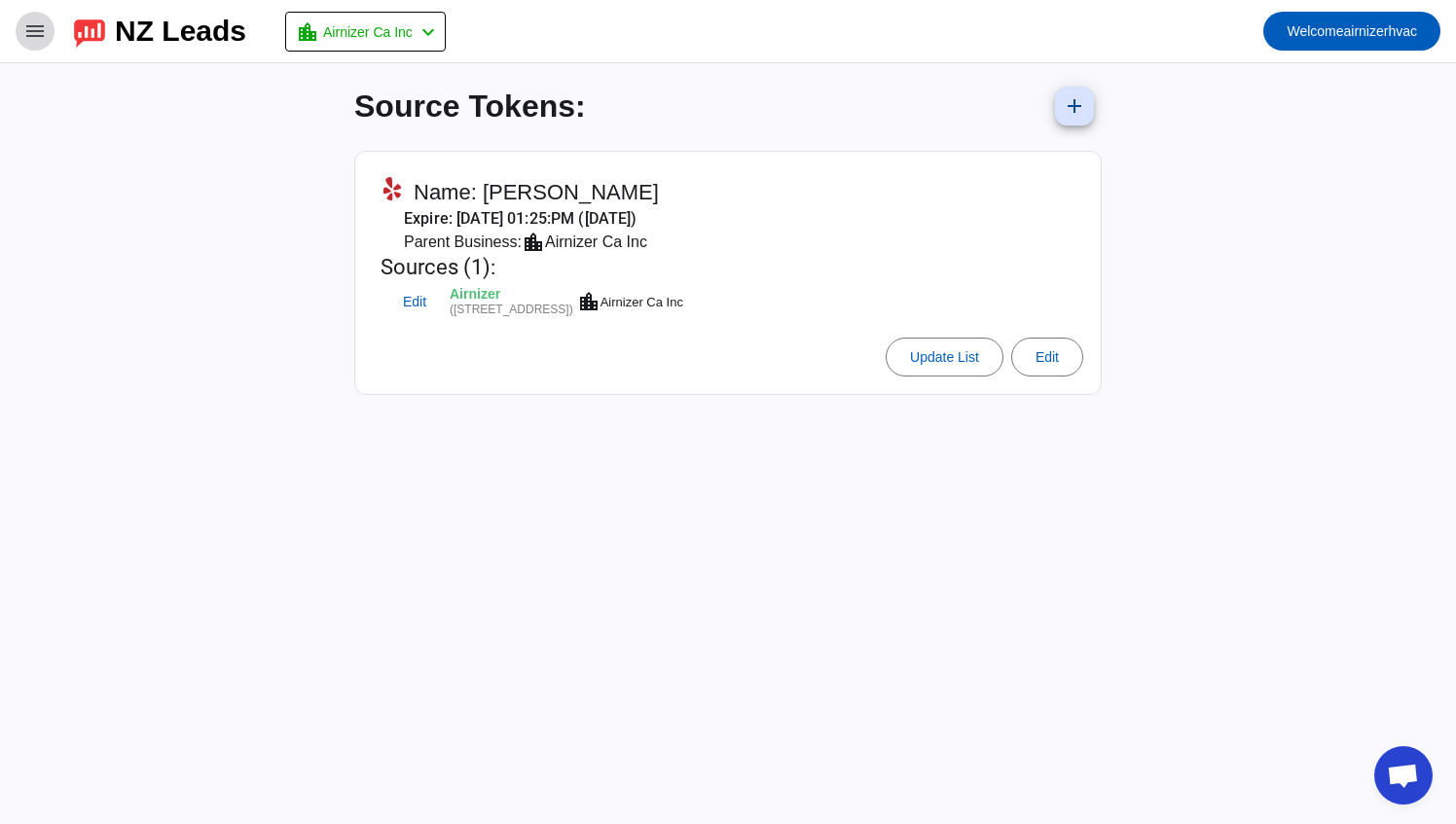
click at [33, 31] on mat-icon "menu" at bounding box center [34, 31] width 23 height 23
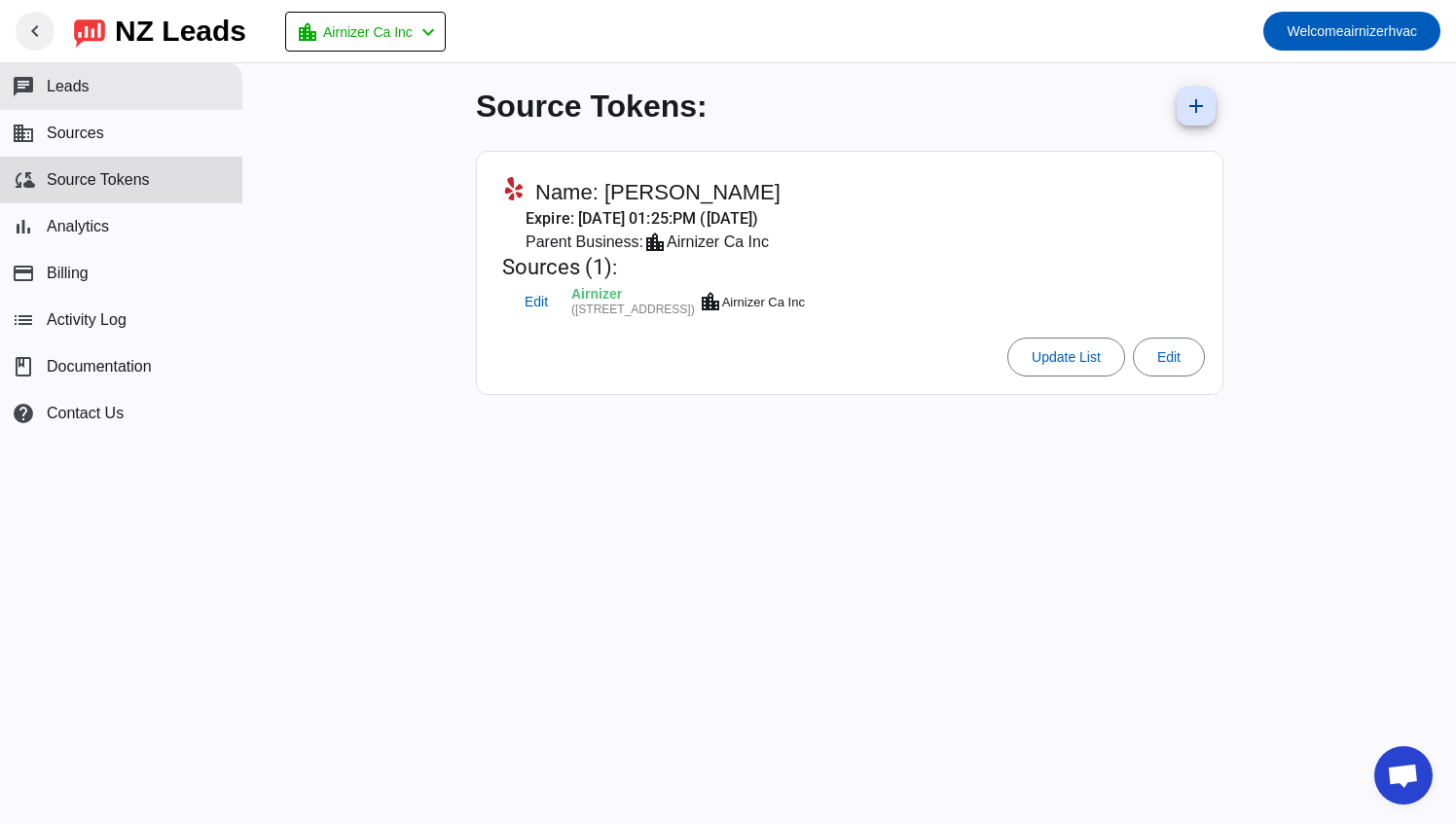
click at [100, 92] on button "chat Leads" at bounding box center [121, 86] width 242 height 47
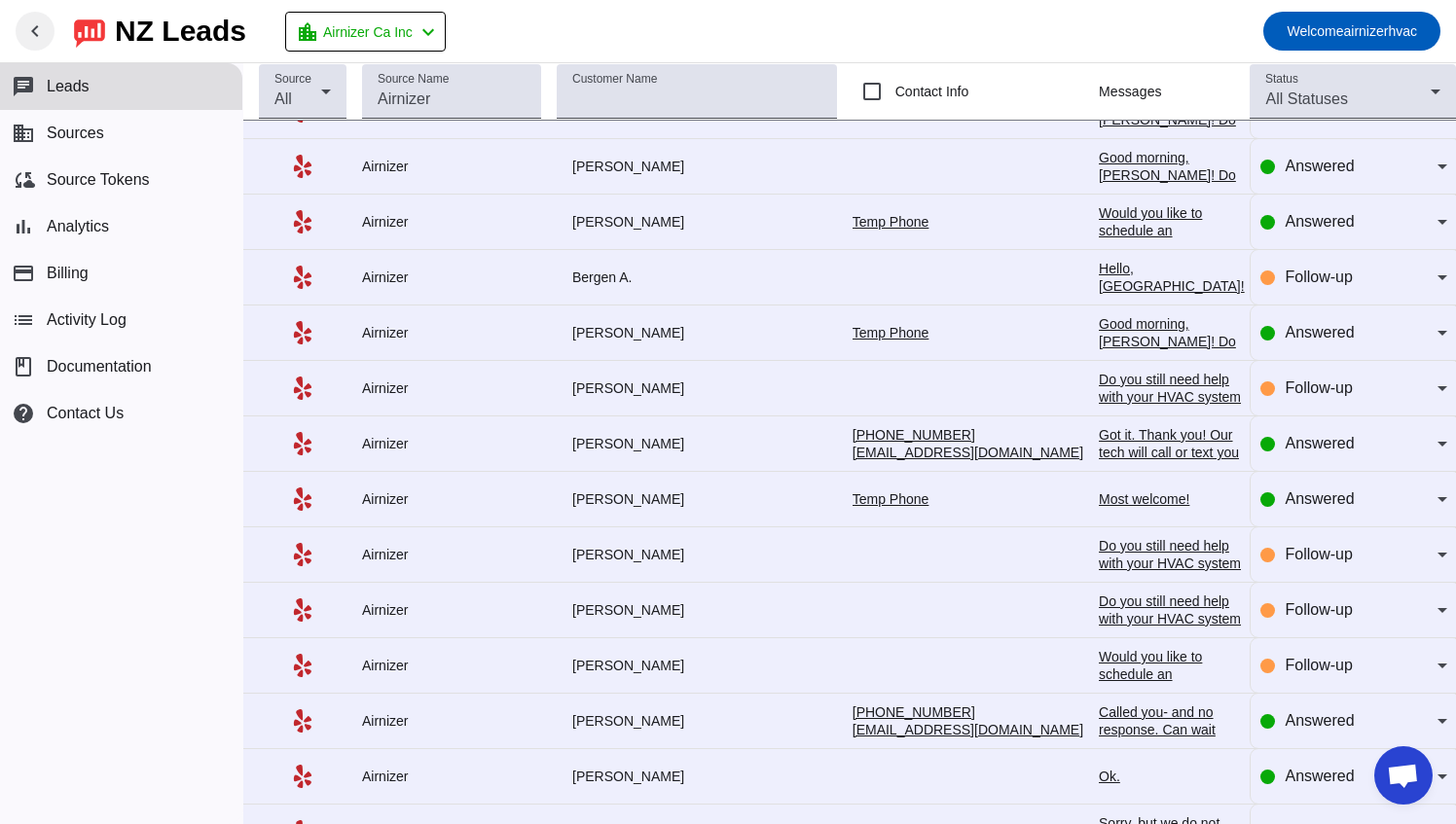
scroll to position [688, 0]
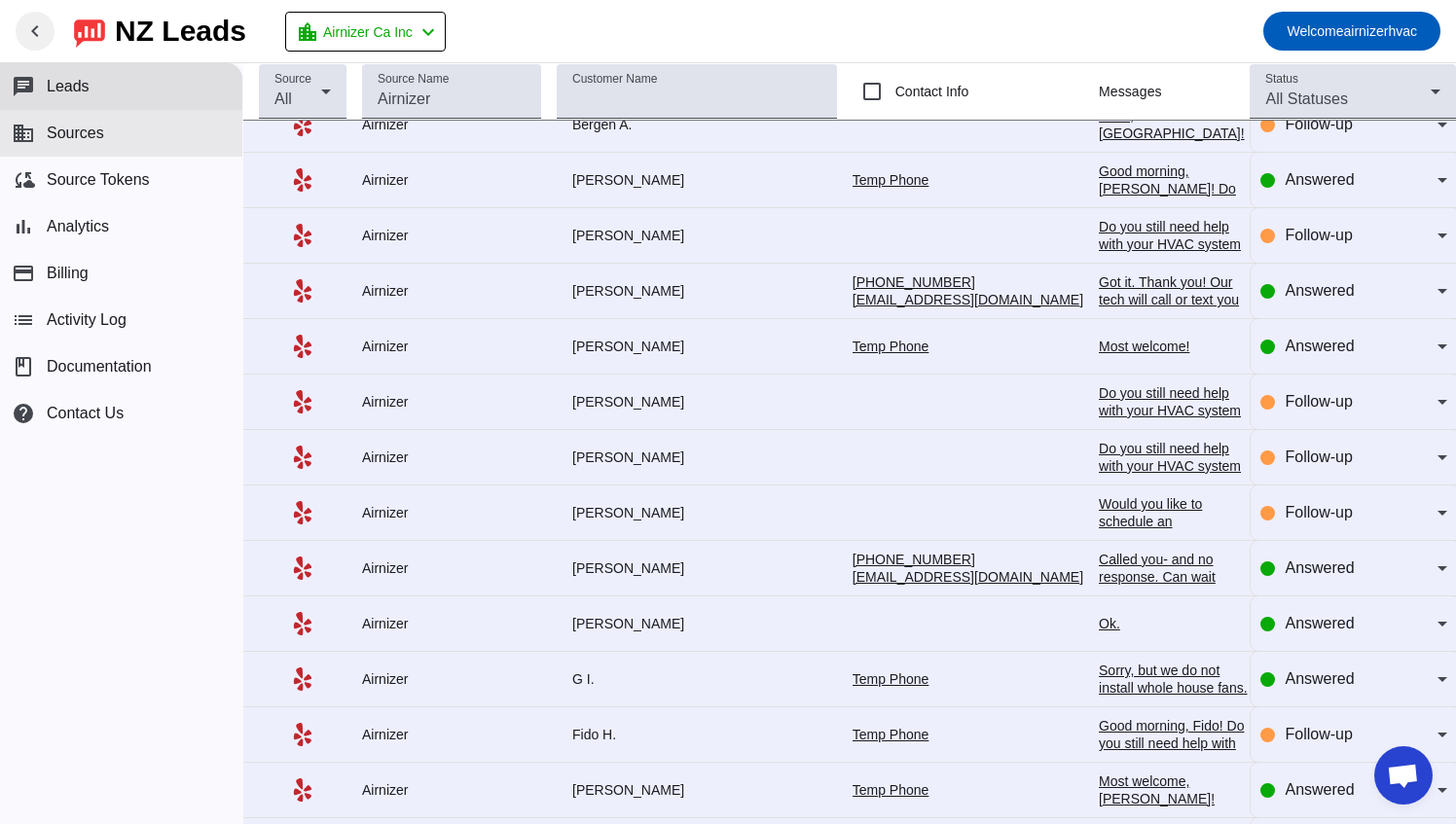
click at [64, 125] on span "Sources" at bounding box center [76, 134] width 58 height 18
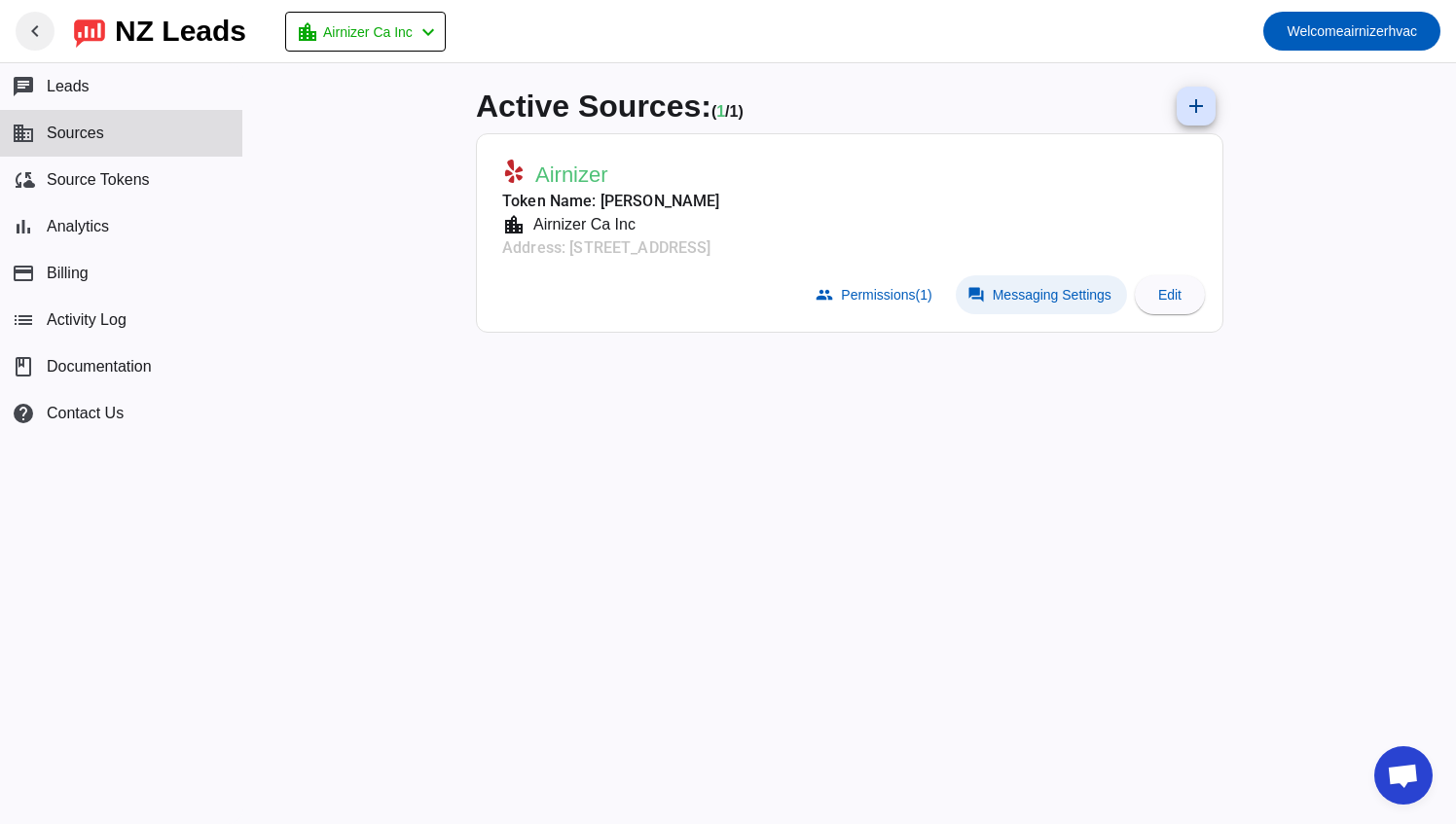
click at [994, 300] on span "Messaging Settings" at bounding box center [1051, 295] width 119 height 16
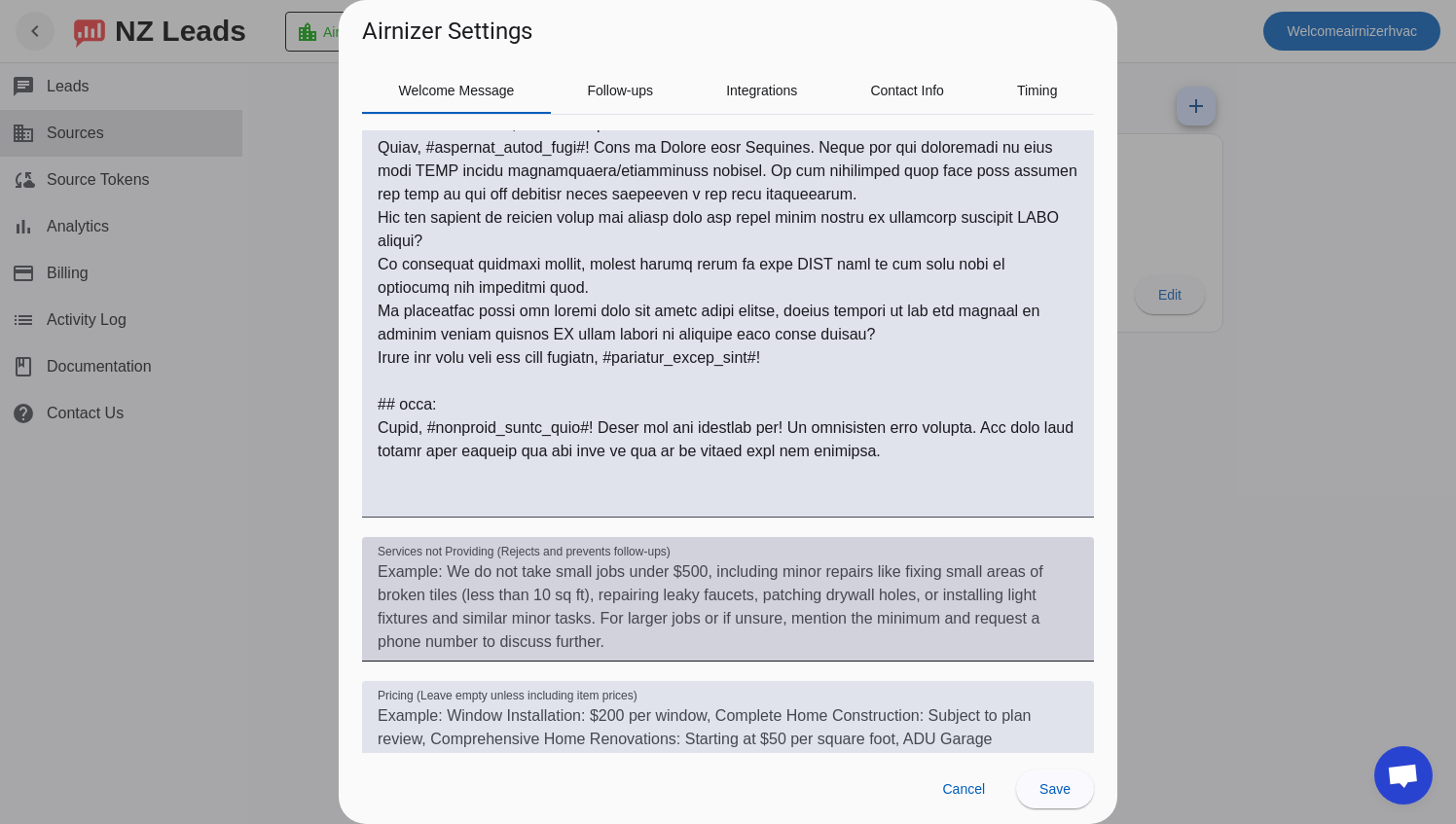
scroll to position [868, 0]
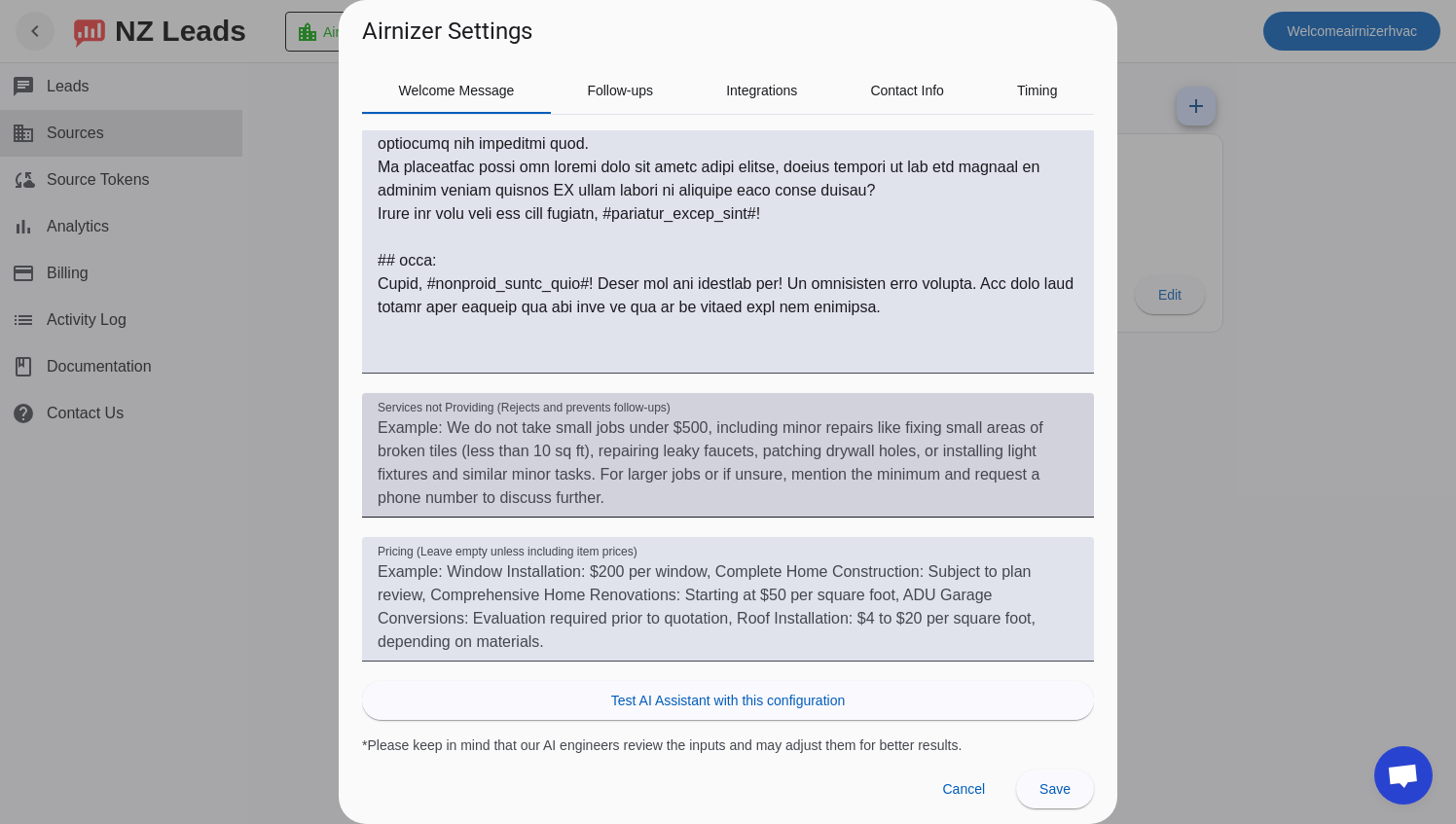
drag, startPoint x: 376, startPoint y: 427, endPoint x: 627, endPoint y: 463, distance: 253.6
click at [627, 463] on div "Services not Providing (Rejects and prevents follow-ups)" at bounding box center [728, 455] width 731 height 125
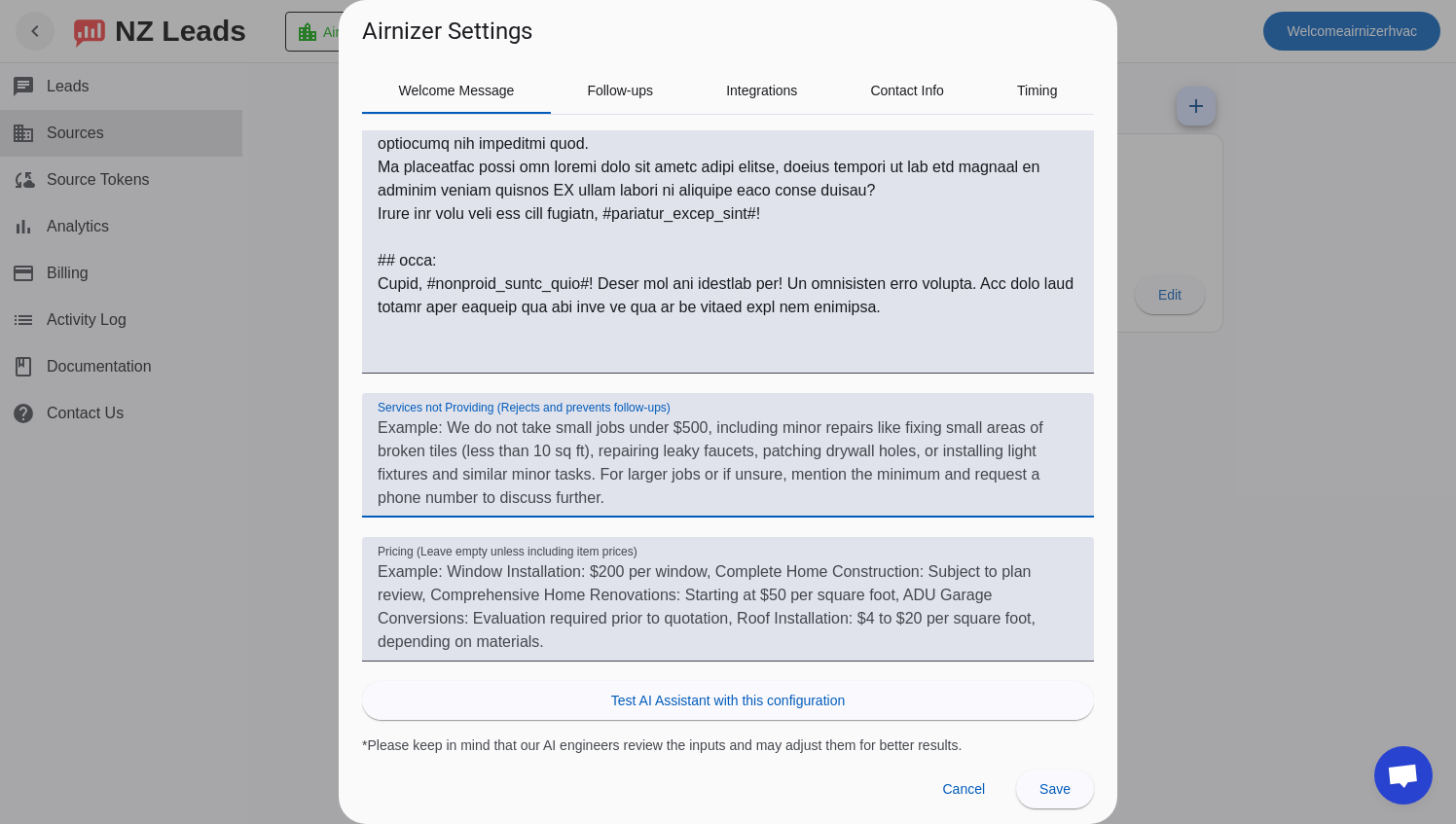
drag, startPoint x: 611, startPoint y: 506, endPoint x: 331, endPoint y: 390, distance: 303.1
click at [331, 390] on div "Airnizer Settings Welcome Message Follow-ups Integrations Contact Info Timing O…" at bounding box center [728, 412] width 1456 height 824
drag, startPoint x: 378, startPoint y: 423, endPoint x: 589, endPoint y: 482, distance: 219.1
click at [589, 482] on textarea "Services not Providing (Rejects and prevents follow-ups)" at bounding box center [728, 463] width 701 height 94
drag, startPoint x: 628, startPoint y: 495, endPoint x: 425, endPoint y: 441, distance: 210.1
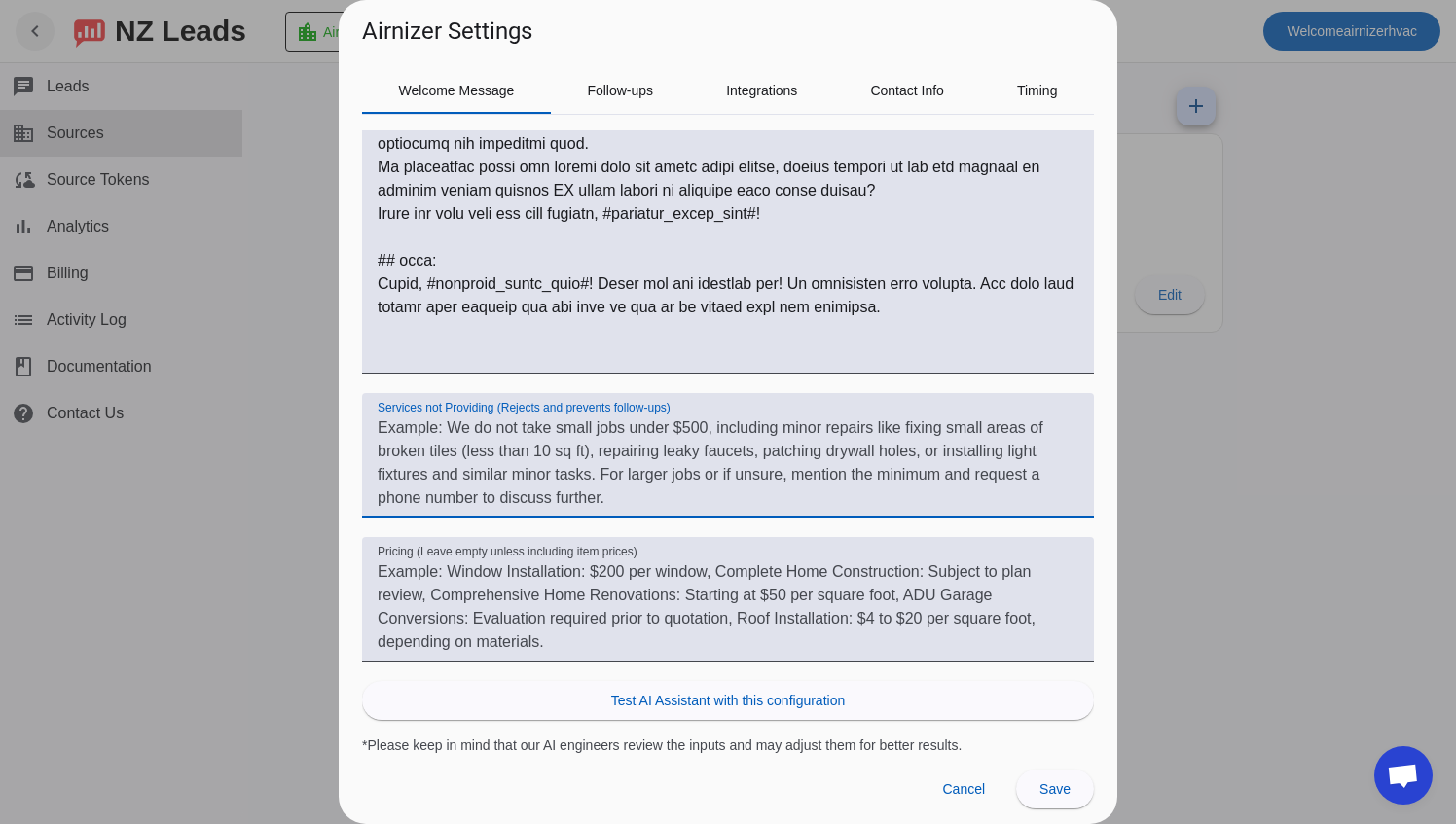
click at [425, 441] on textarea "Services not Providing (Rejects and prevents follow-ups)" at bounding box center [728, 463] width 701 height 94
drag, startPoint x: 415, startPoint y: 428, endPoint x: 701, endPoint y: 469, distance: 288.9
click at [701, 469] on textarea "Services not Providing (Rejects and prevents follow-ups)" at bounding box center [728, 463] width 701 height 94
drag, startPoint x: 611, startPoint y: 500, endPoint x: 461, endPoint y: 469, distance: 153.2
click at [461, 469] on textarea "Services not Providing (Rejects and prevents follow-ups)" at bounding box center [728, 463] width 701 height 94
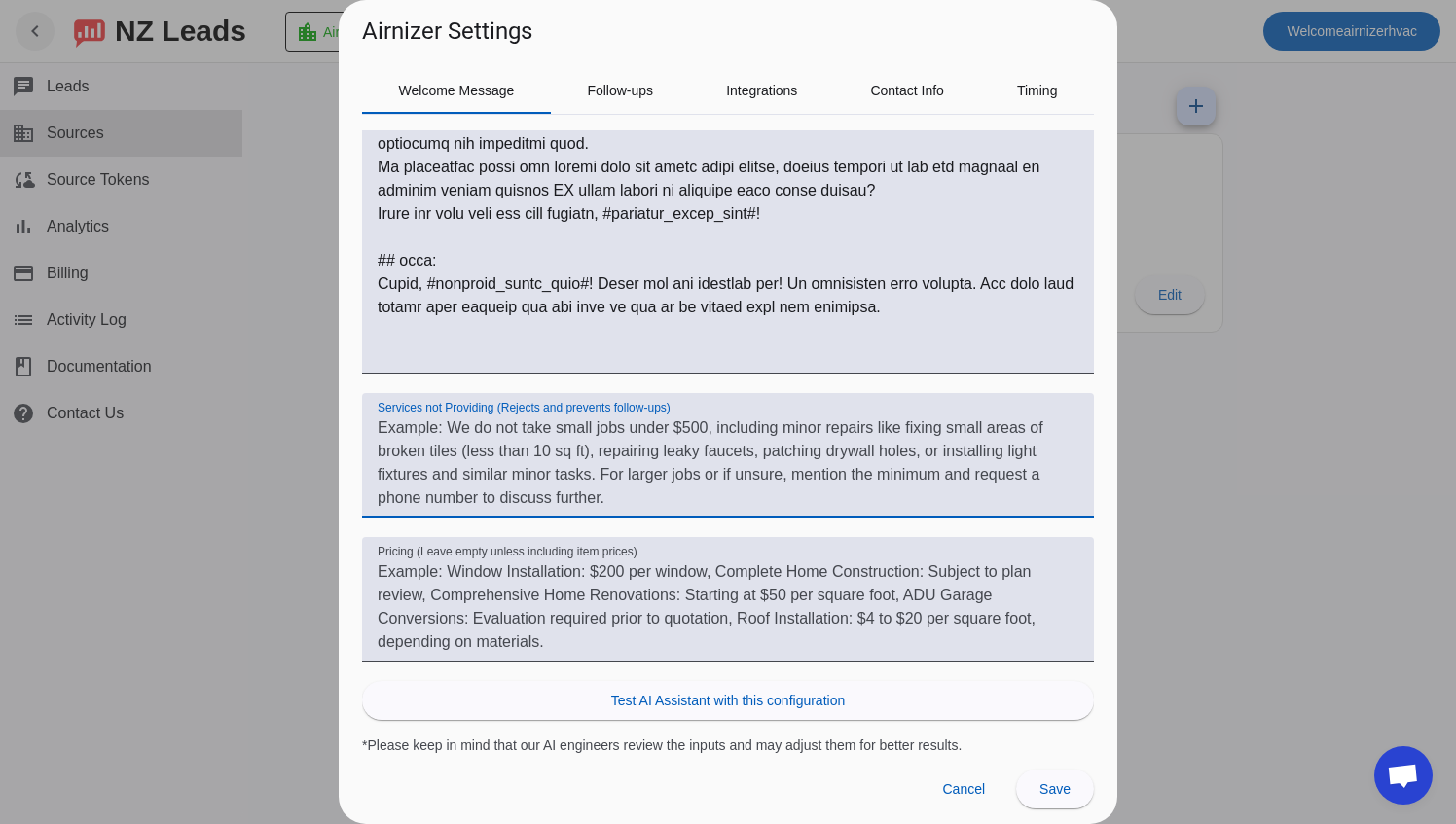
click at [526, 498] on textarea "Services not Providing (Rejects and prevents follow-ups)" at bounding box center [728, 463] width 701 height 94
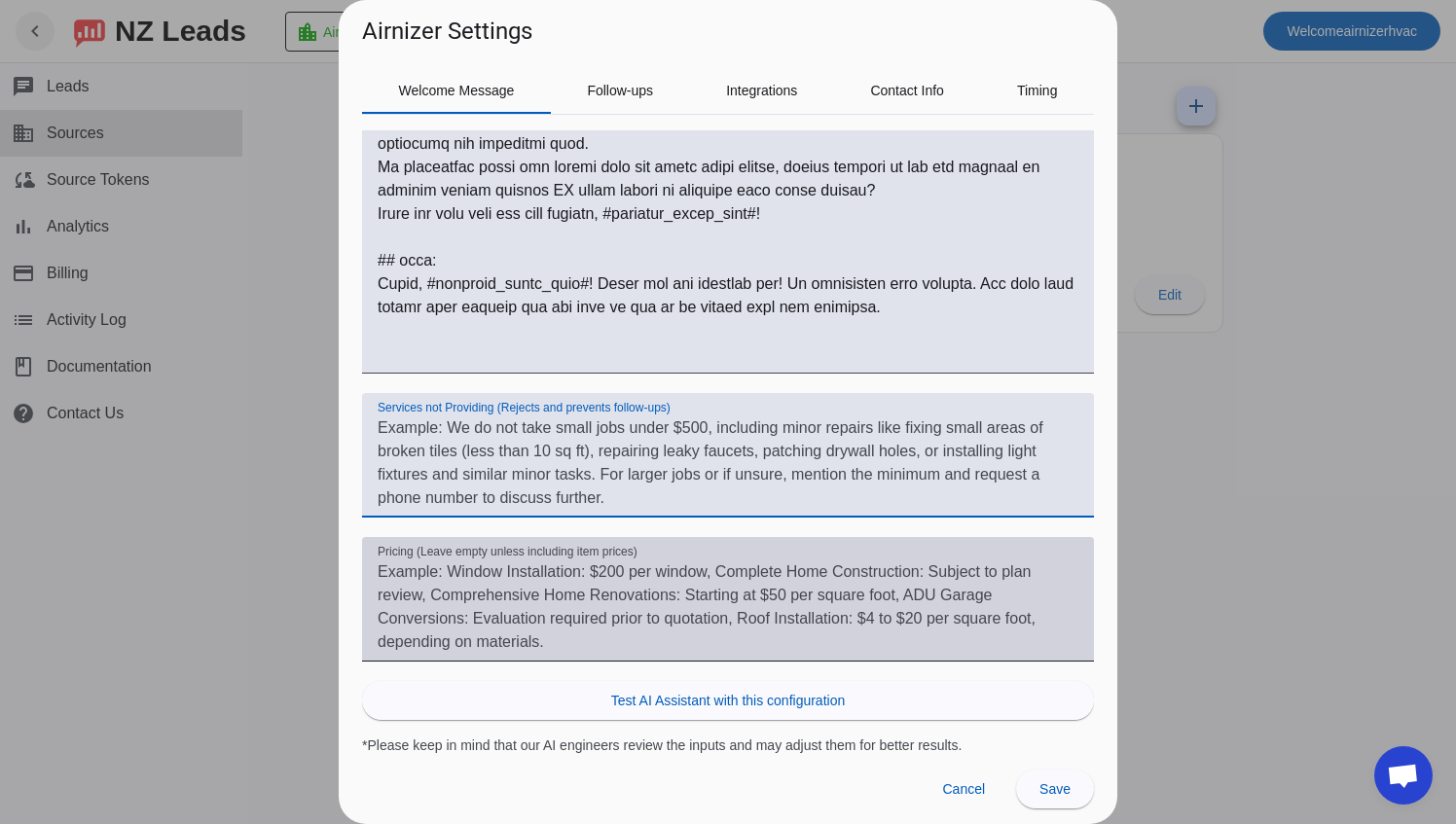
click at [558, 590] on textarea "Pricing (Leave empty unless including item prices)" at bounding box center [728, 607] width 701 height 94
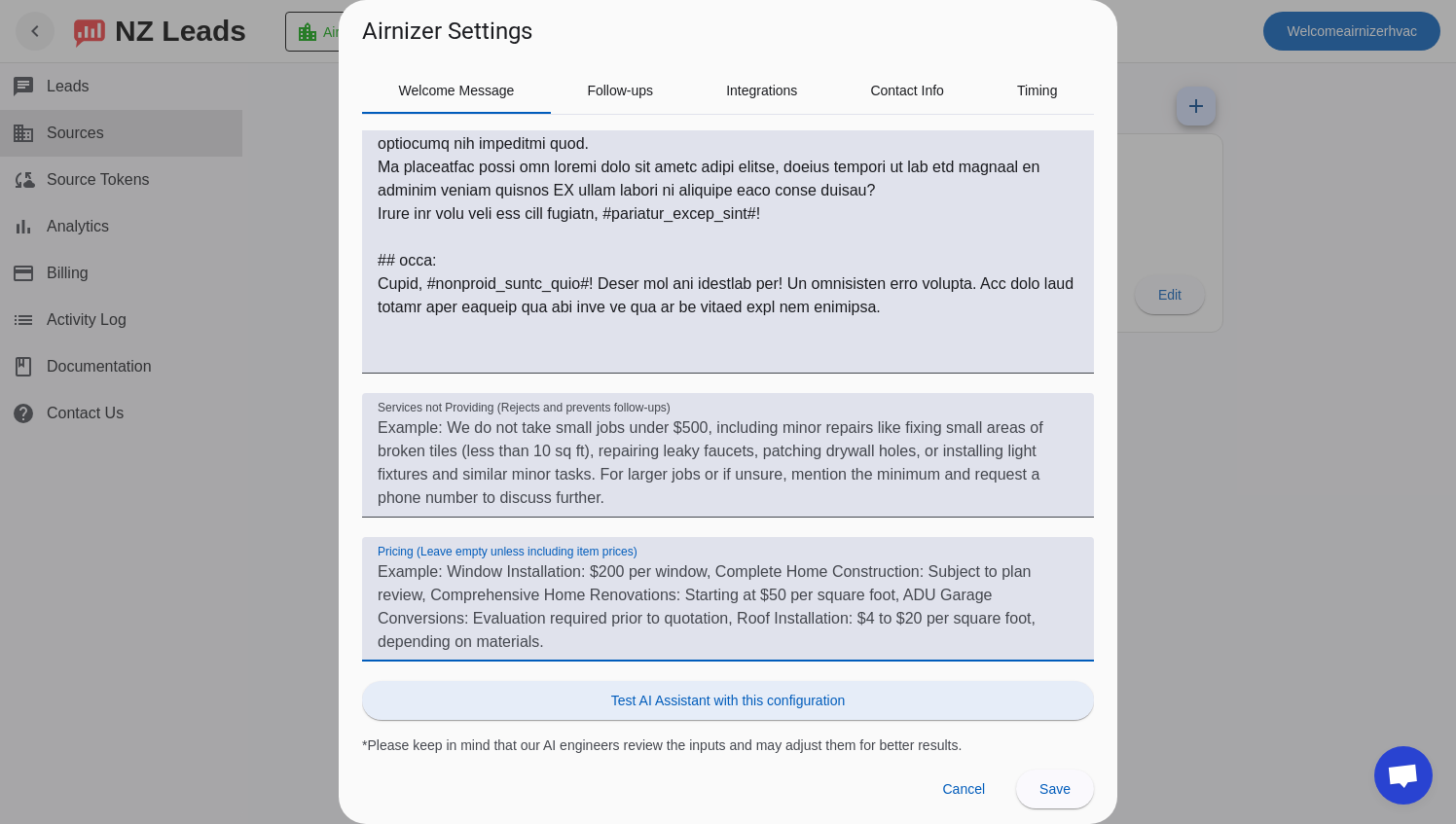
click at [722, 694] on span "Test AI Assistant with this configuration" at bounding box center [728, 700] width 233 height 20
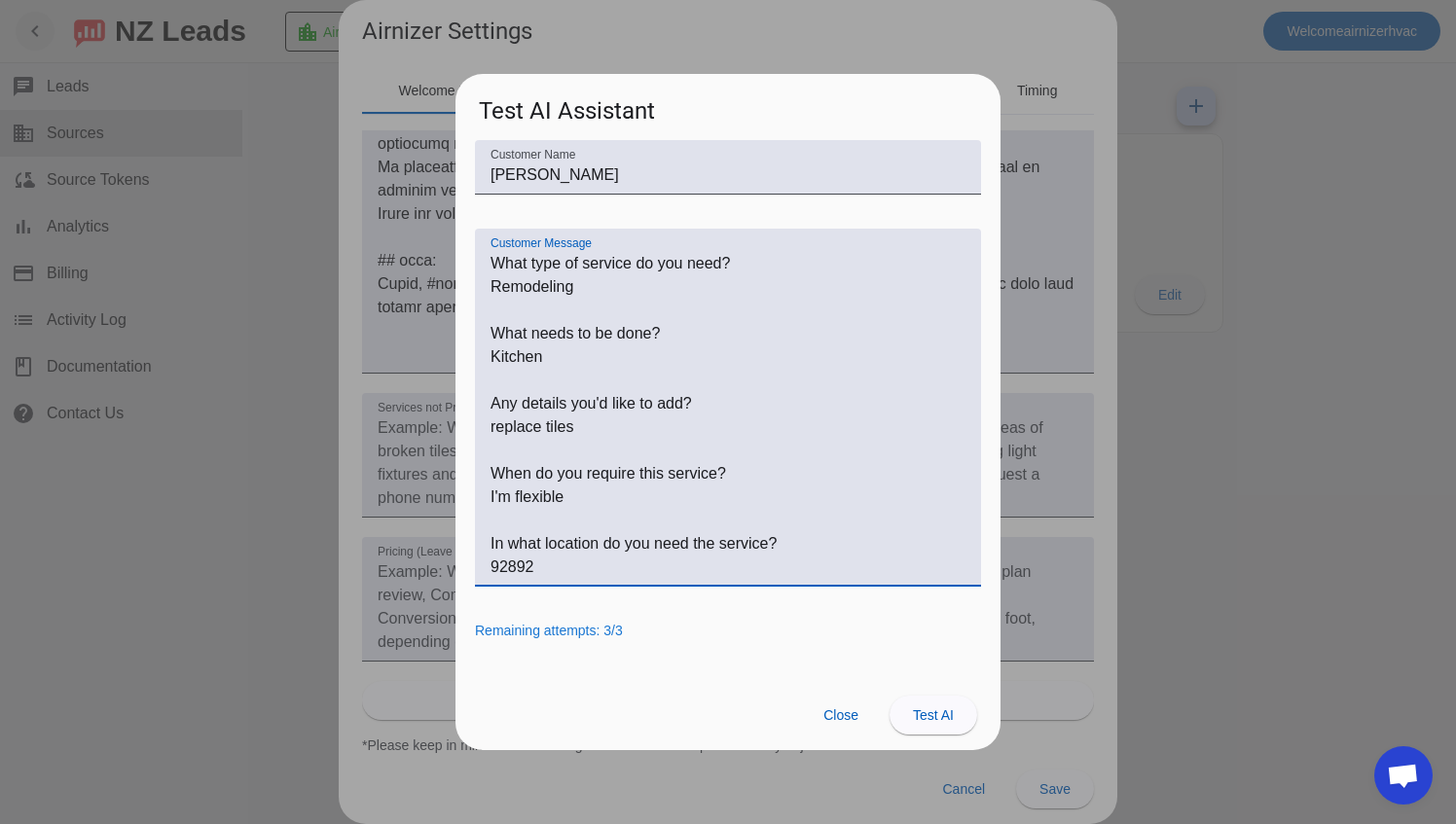
drag, startPoint x: 552, startPoint y: 357, endPoint x: 403, endPoint y: 348, distance: 149.3
click at [403, 348] on div "Airnizer Settings Welcome Message Follow-ups Integrations Contact Info Timing O…" at bounding box center [728, 412] width 1456 height 824
drag, startPoint x: 586, startPoint y: 430, endPoint x: 430, endPoint y: 427, distance: 156.0
click at [430, 427] on div "Airnizer Settings Welcome Message Follow-ups Integrations Contact Info Timing O…" at bounding box center [728, 412] width 1456 height 824
type textarea "What type of service do you need? Remodeling What needs to be done? HVAC instal…"
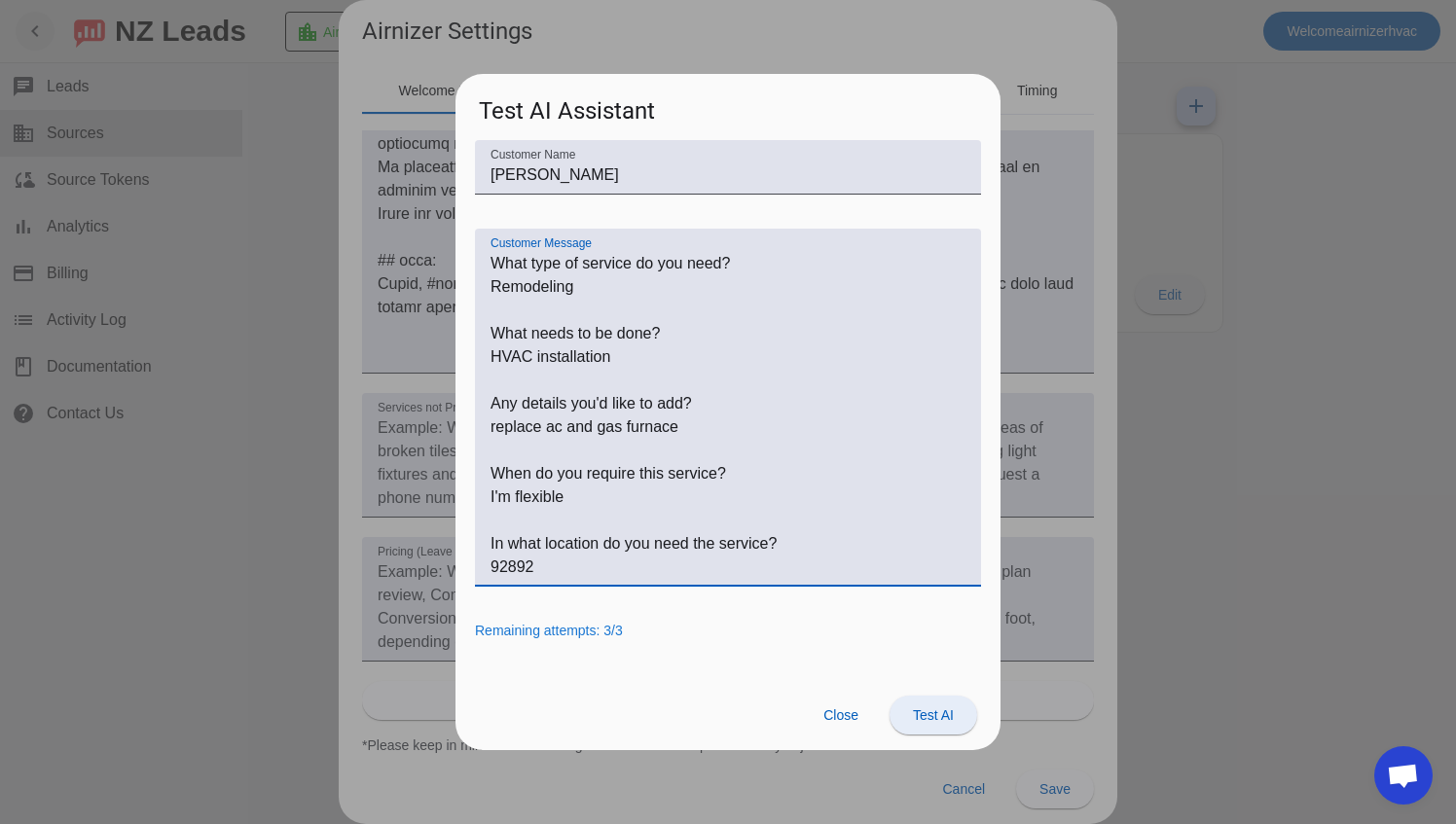
click at [940, 727] on span at bounding box center [934, 714] width 88 height 47
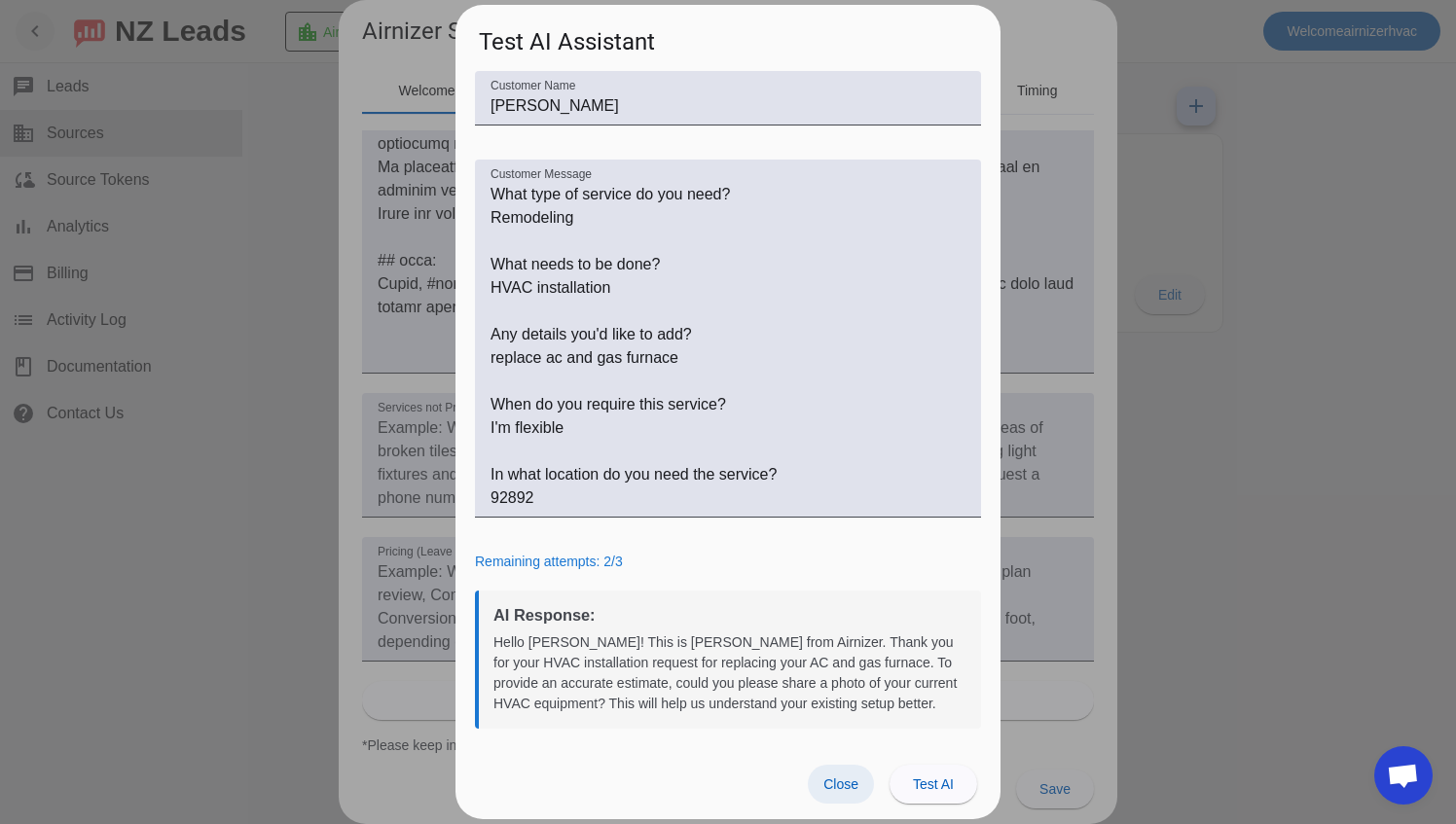
click at [860, 788] on span at bounding box center [841, 784] width 66 height 39
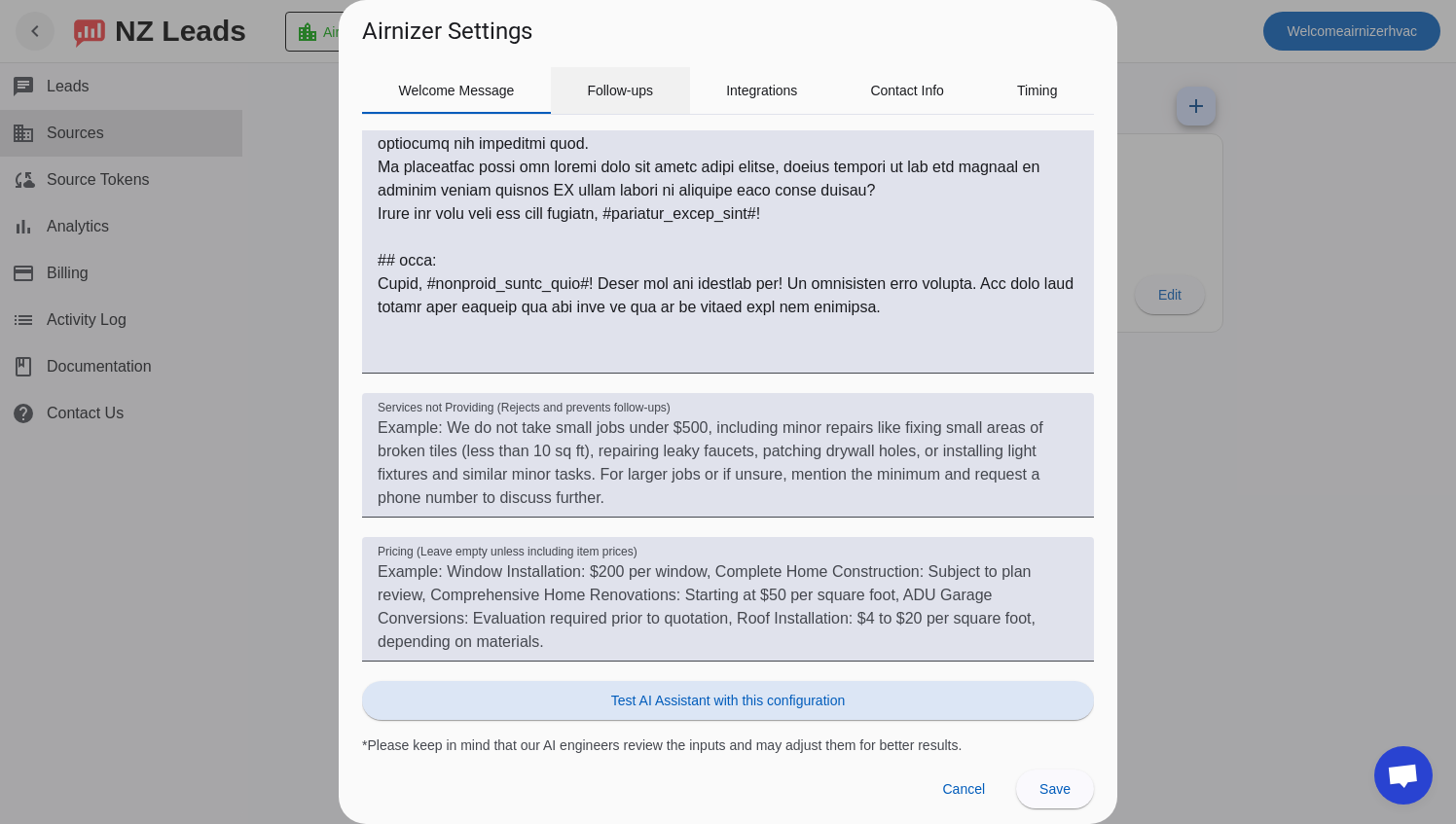
click at [625, 94] on span "Follow-ups" at bounding box center [620, 91] width 66 height 14
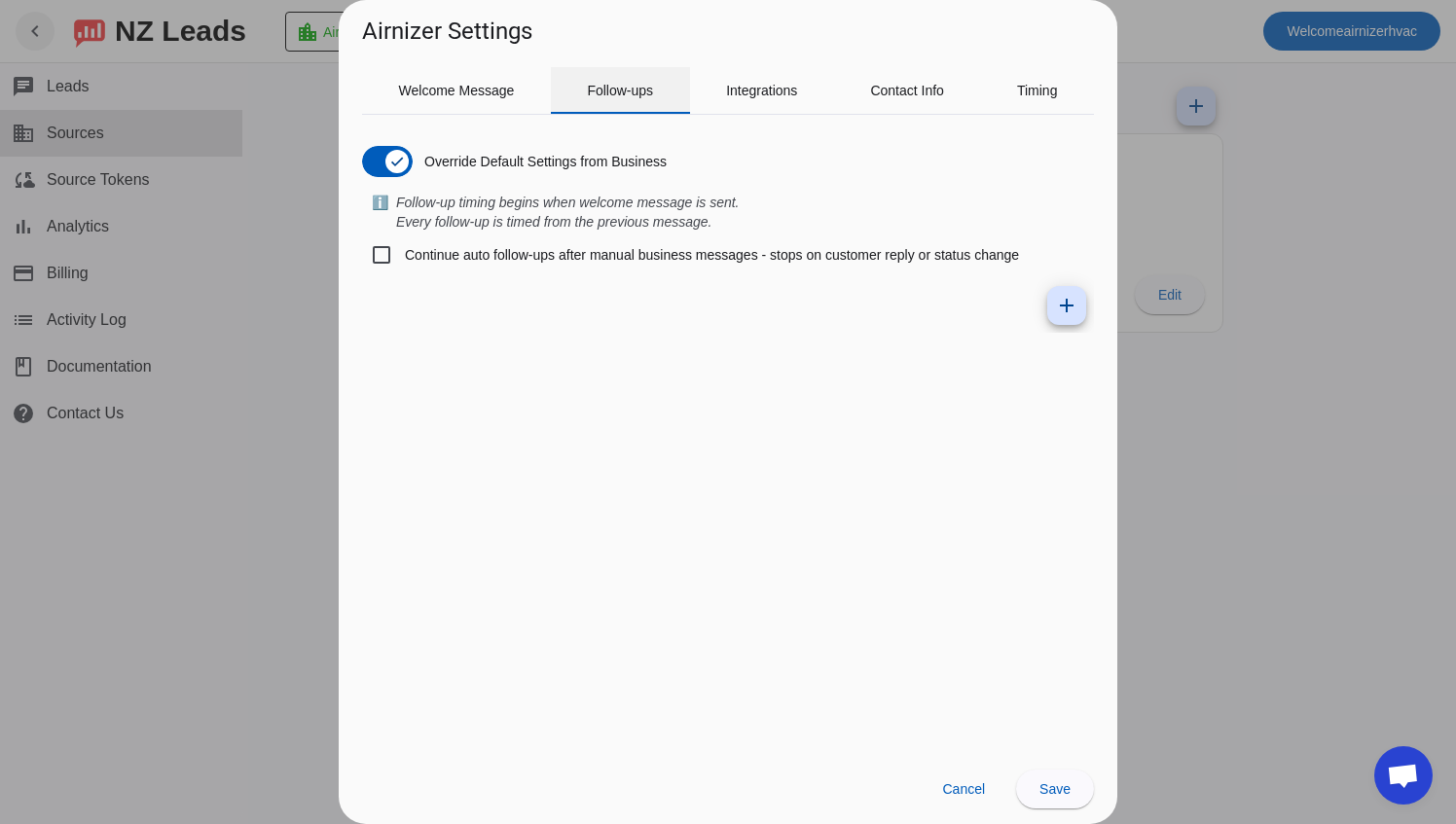
scroll to position [0, 0]
click at [780, 86] on span "Integrations" at bounding box center [760, 91] width 71 height 14
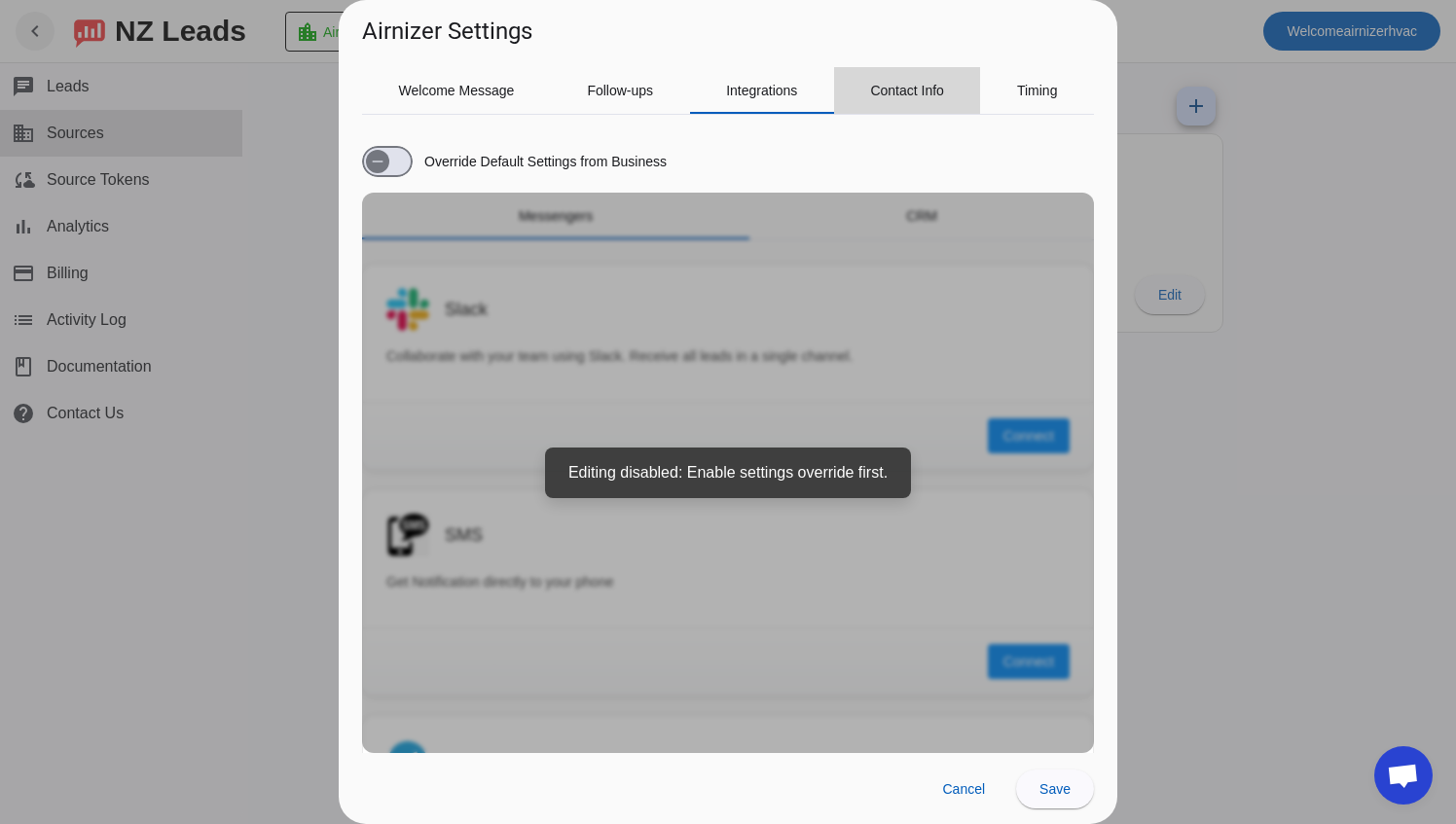
click at [911, 100] on span "Contact Info" at bounding box center [907, 90] width 74 height 47
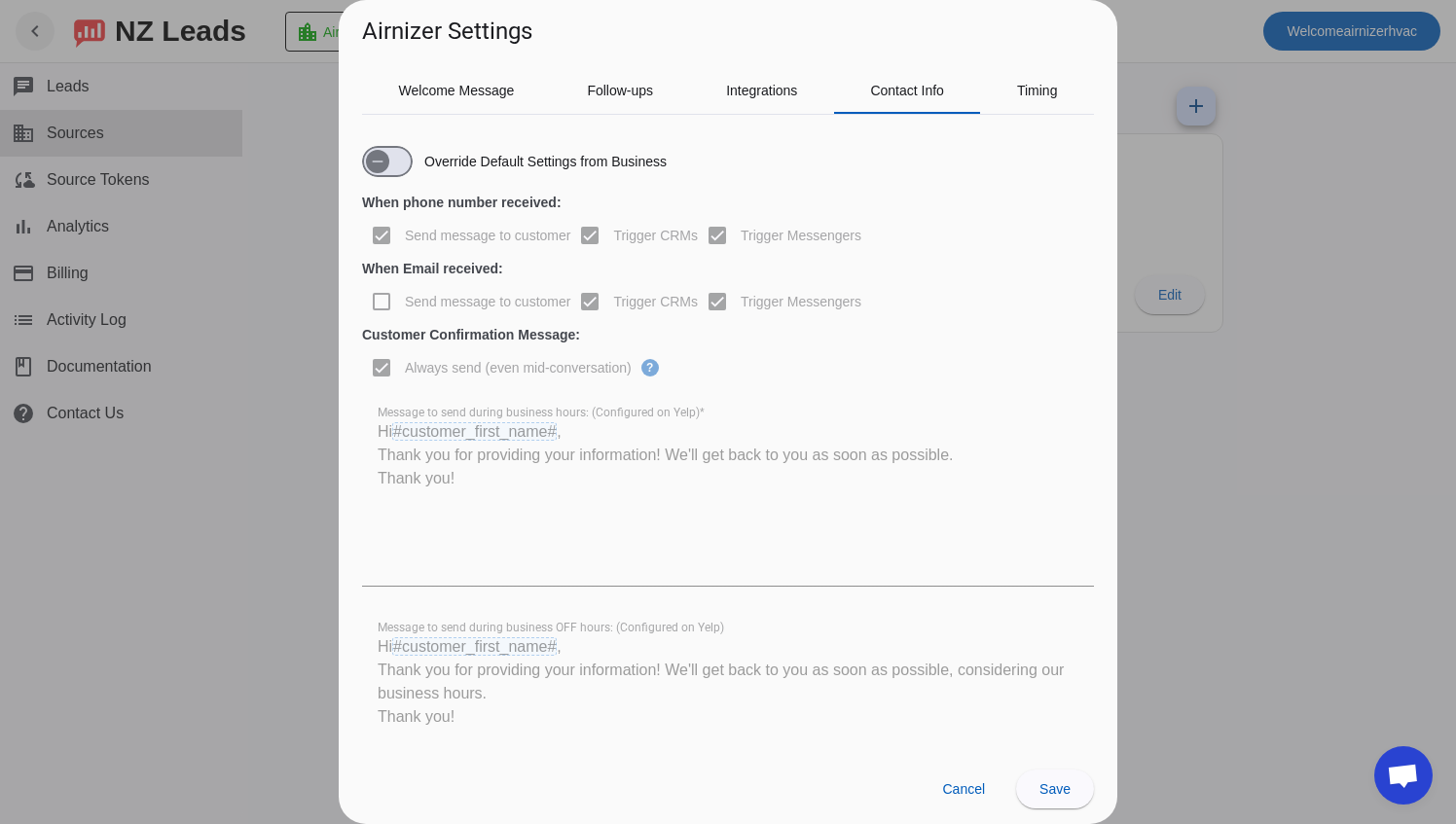
click at [1031, 115] on div "Override Default Settings from Business When phone number received: Send messag…" at bounding box center [728, 433] width 731 height 639
click at [1037, 89] on span "Timing" at bounding box center [1036, 91] width 41 height 14
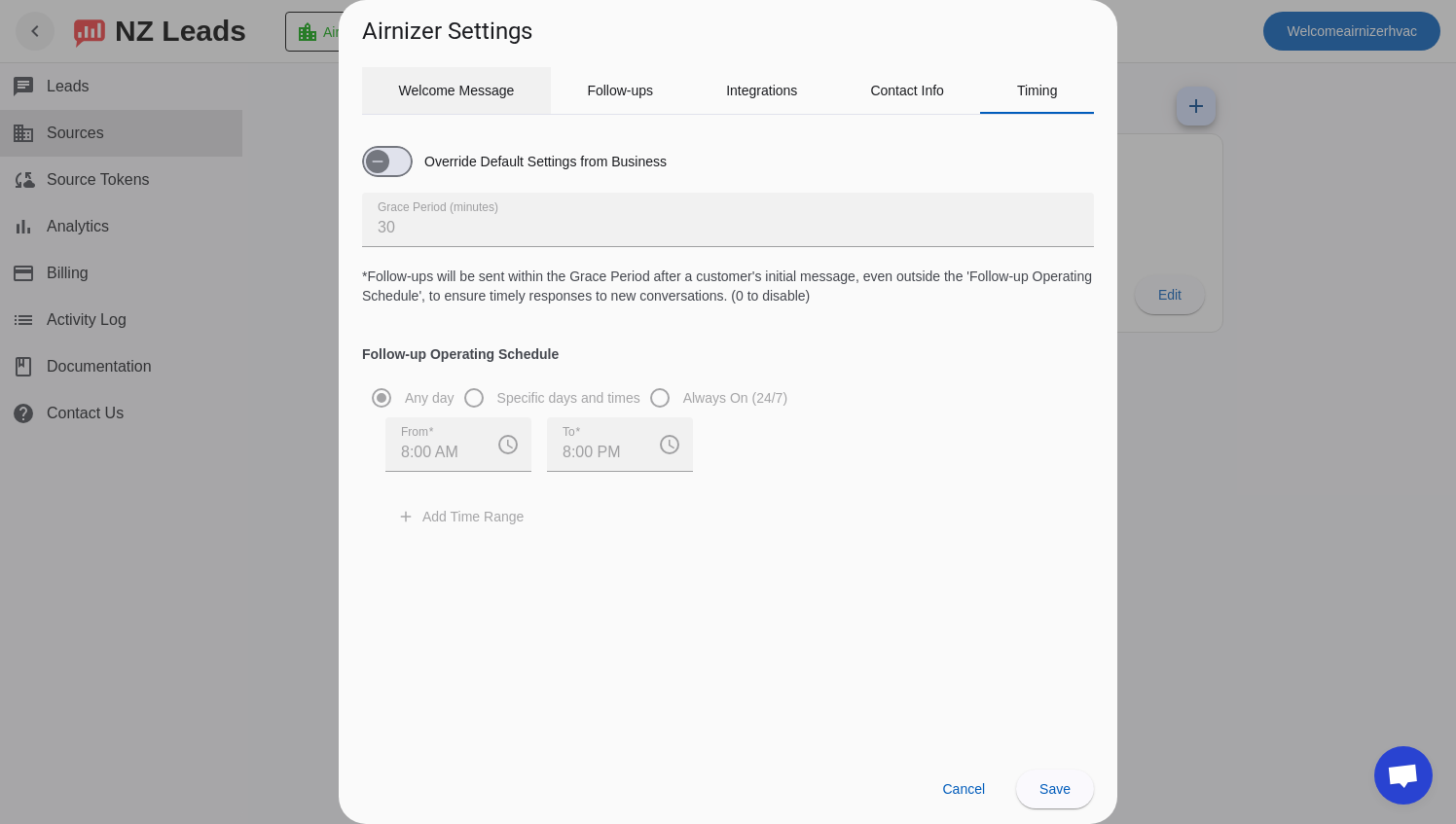
click at [469, 84] on span "Welcome Message" at bounding box center [456, 91] width 116 height 14
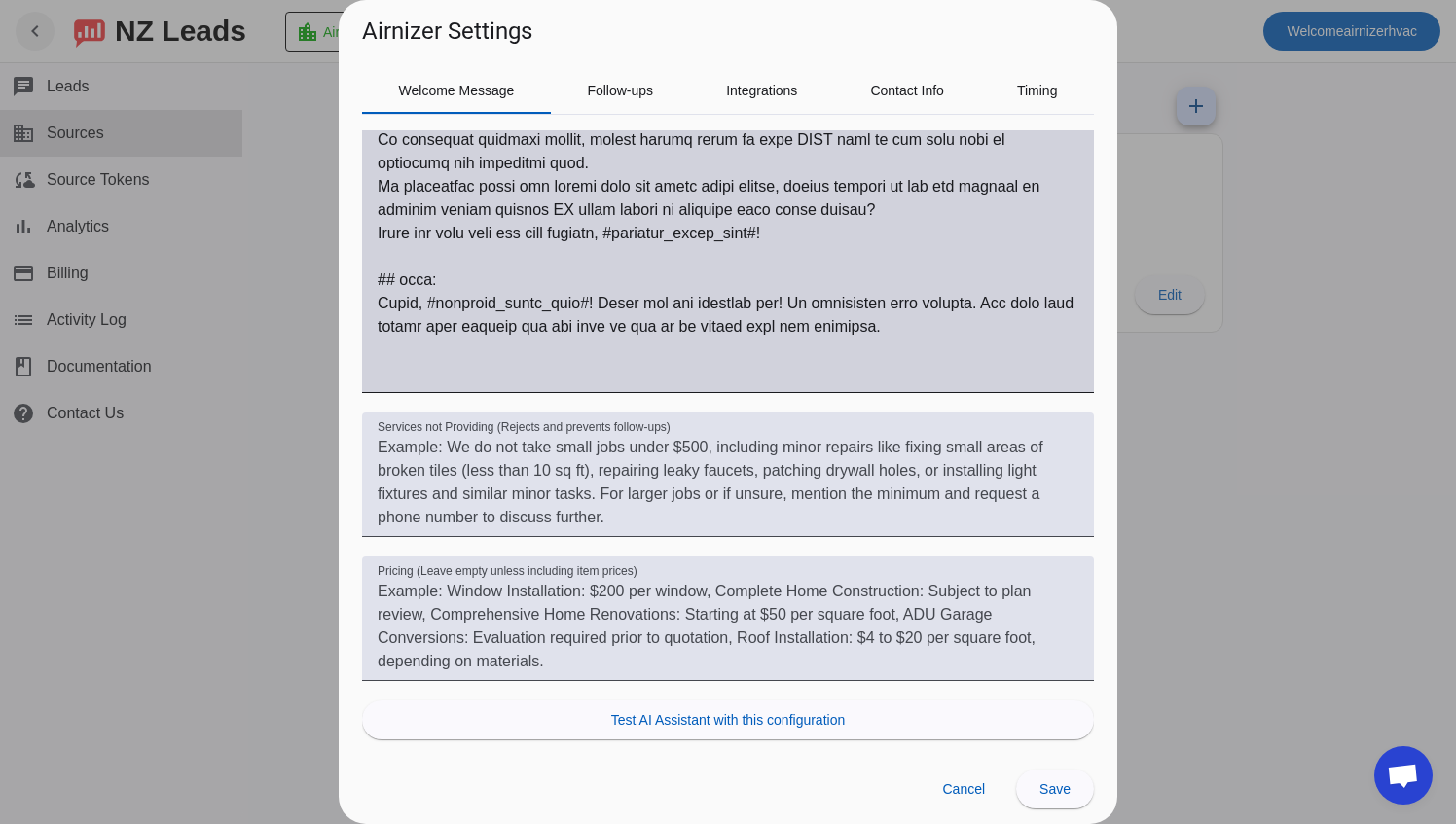
scroll to position [851, 0]
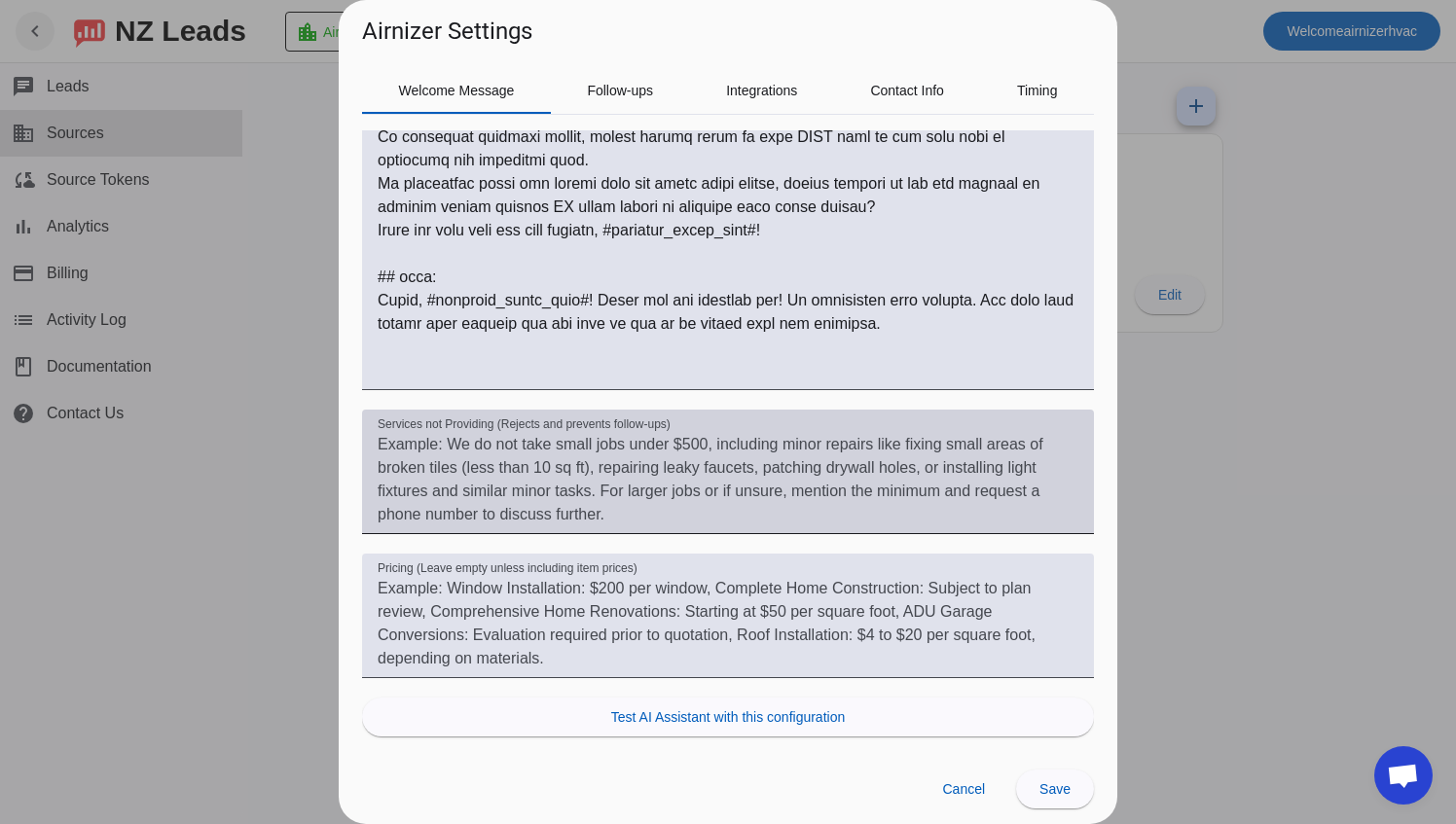
click at [645, 478] on textarea "Services not Providing (Rejects and prevents follow-ups)" at bounding box center [728, 480] width 701 height 94
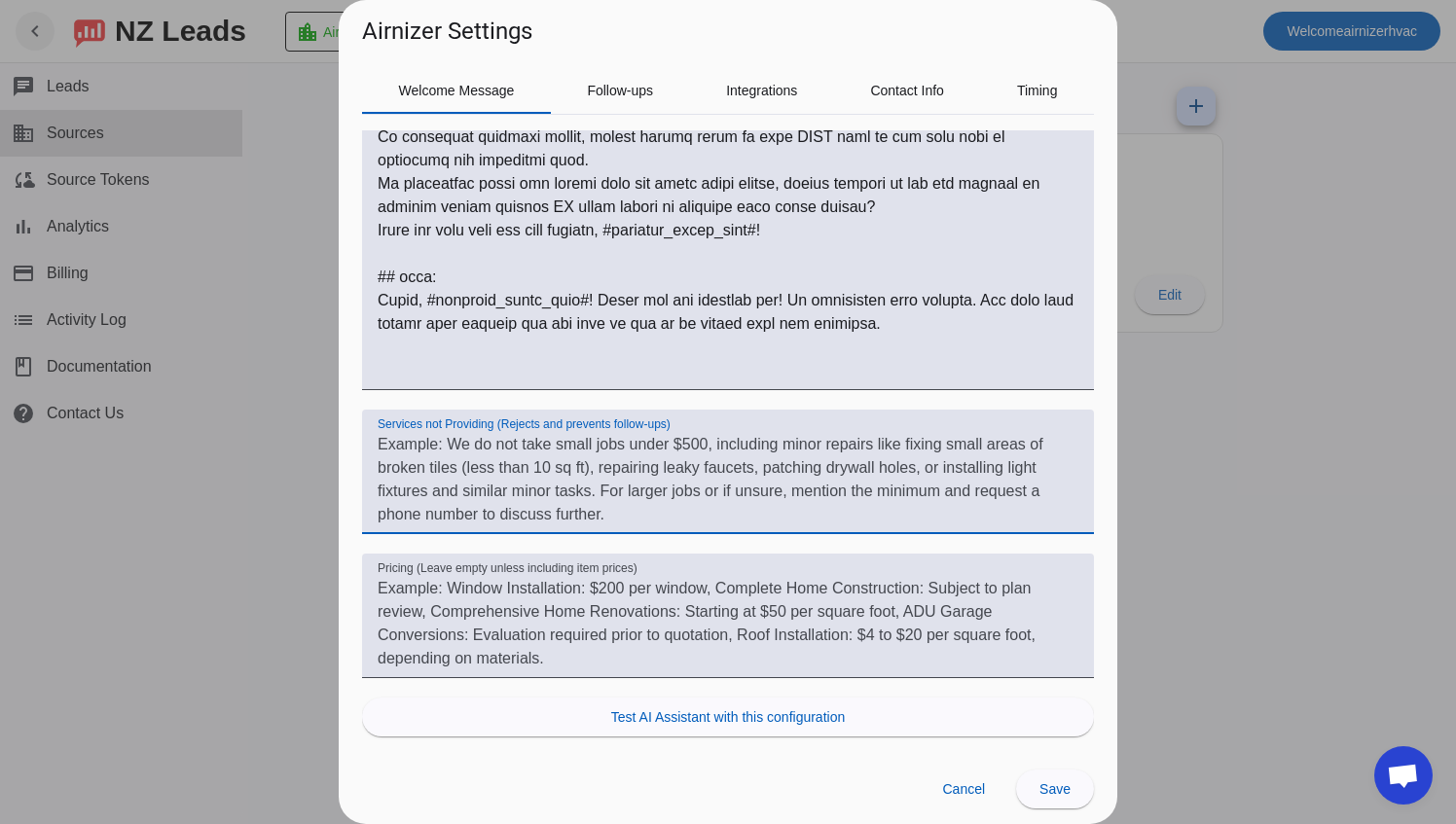
click at [645, 478] on textarea "Services not Providing (Rejects and prevents follow-ups)" at bounding box center [728, 480] width 701 height 94
drag, startPoint x: 657, startPoint y: 516, endPoint x: 457, endPoint y: 449, distance: 210.9
click at [457, 449] on textarea "Services not Providing (Rejects and prevents follow-ups)" at bounding box center [728, 480] width 701 height 94
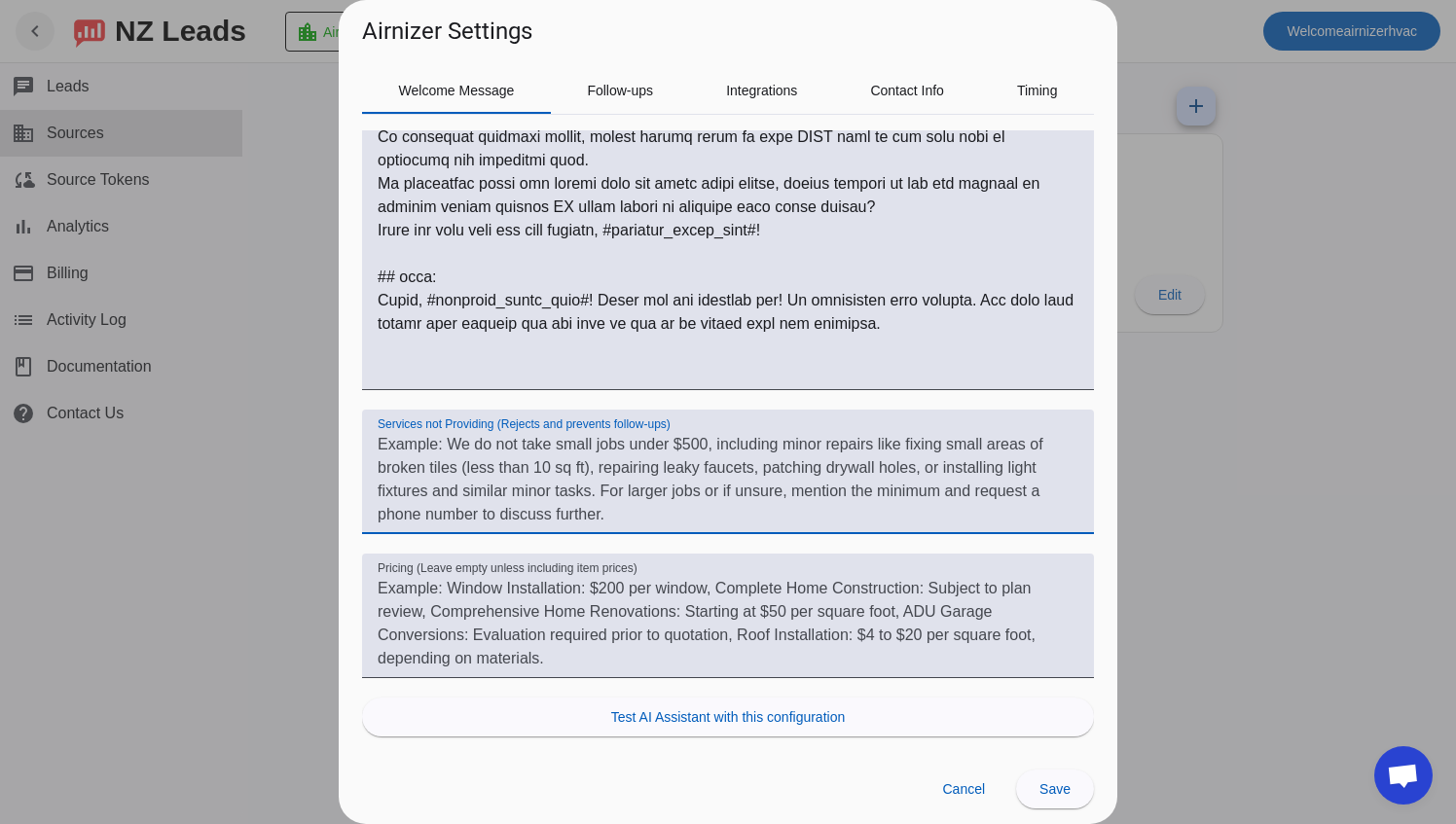
drag, startPoint x: 457, startPoint y: 449, endPoint x: 716, endPoint y: 519, distance: 268.3
click at [716, 519] on textarea "Services not Providing (Rejects and prevents follow-ups)" at bounding box center [728, 480] width 701 height 94
click at [627, 98] on span "Follow-ups" at bounding box center [620, 90] width 66 height 47
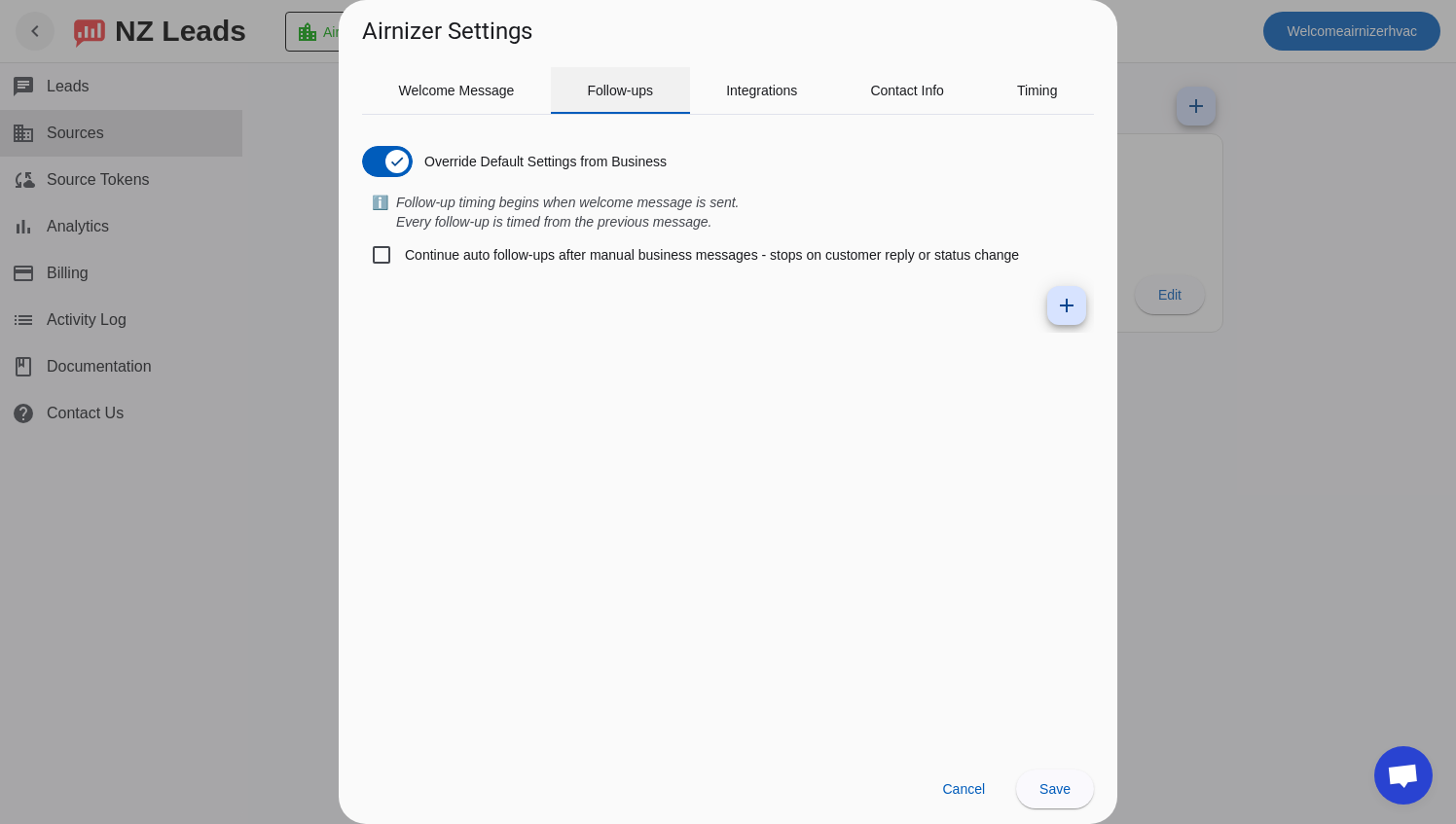
scroll to position [0, 0]
click at [386, 261] on input "Continue auto follow-ups after manual business messages - stops on customer rep…" at bounding box center [381, 254] width 39 height 39
checkbox input "false"
click at [961, 786] on span "Cancel" at bounding box center [963, 789] width 43 height 16
